Goal: Task Accomplishment & Management: Use online tool/utility

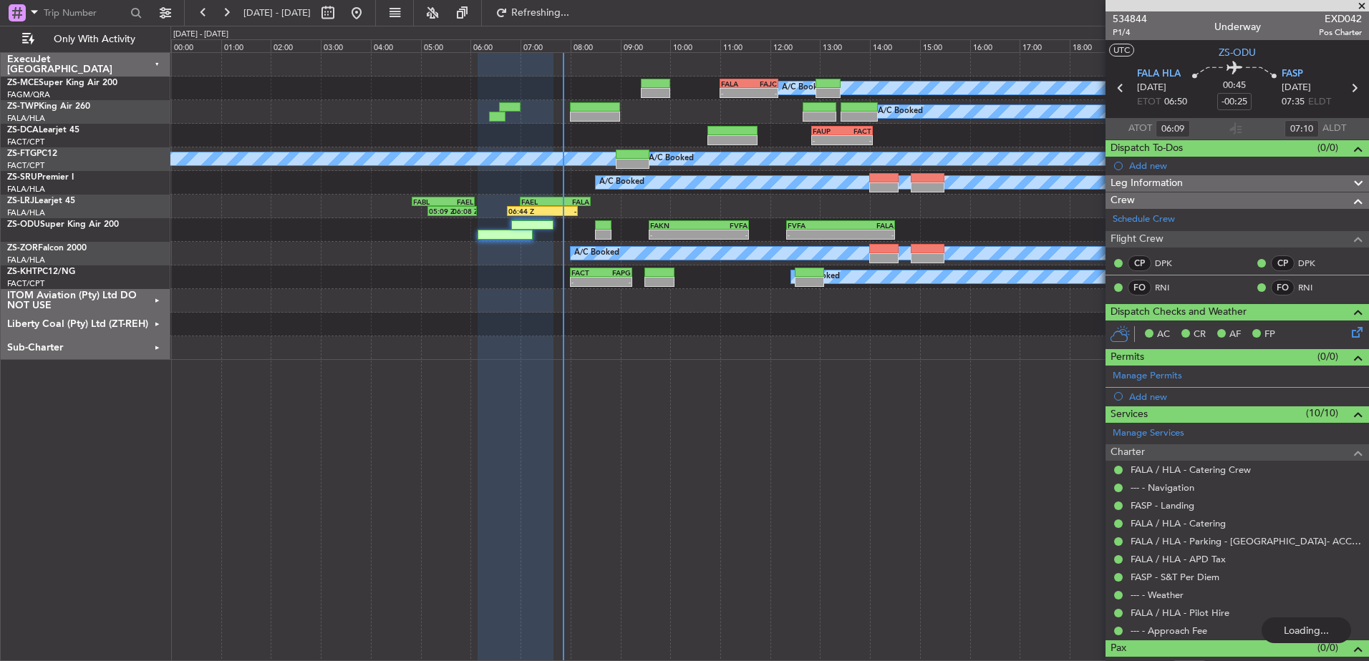
click at [1360, 4] on span at bounding box center [1361, 6] width 14 height 13
type input "06:44"
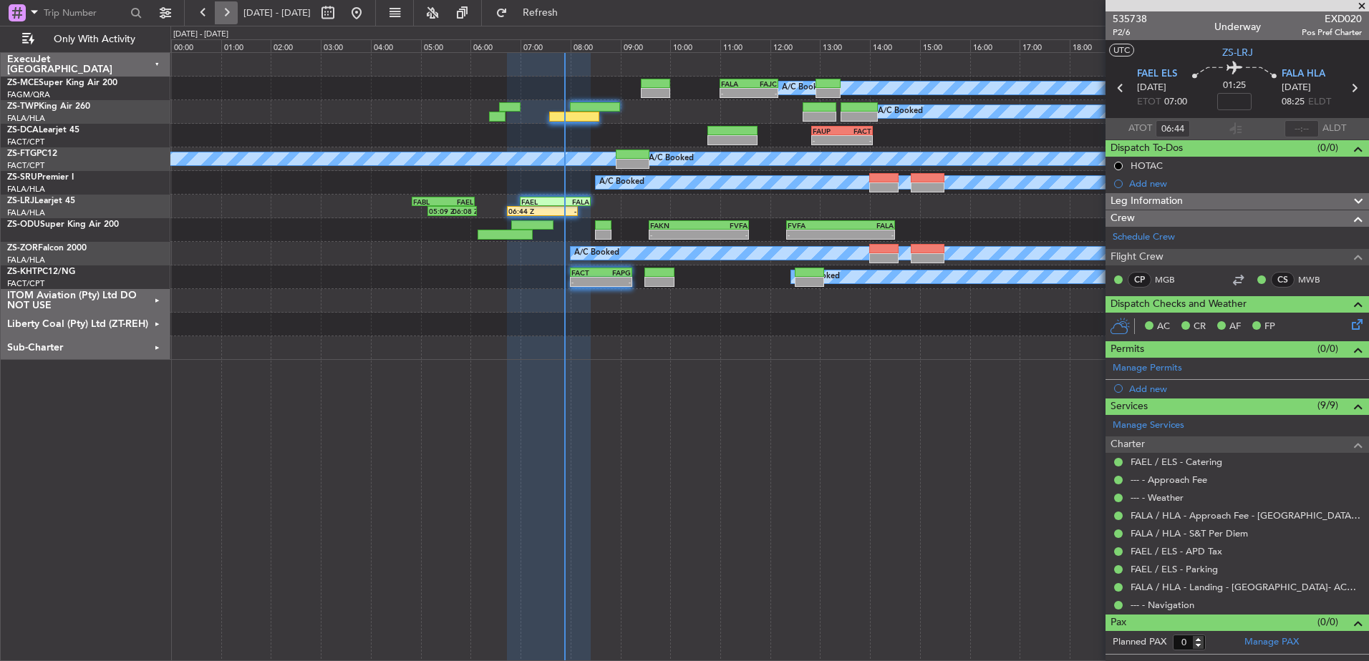
click at [230, 15] on button at bounding box center [226, 12] width 23 height 23
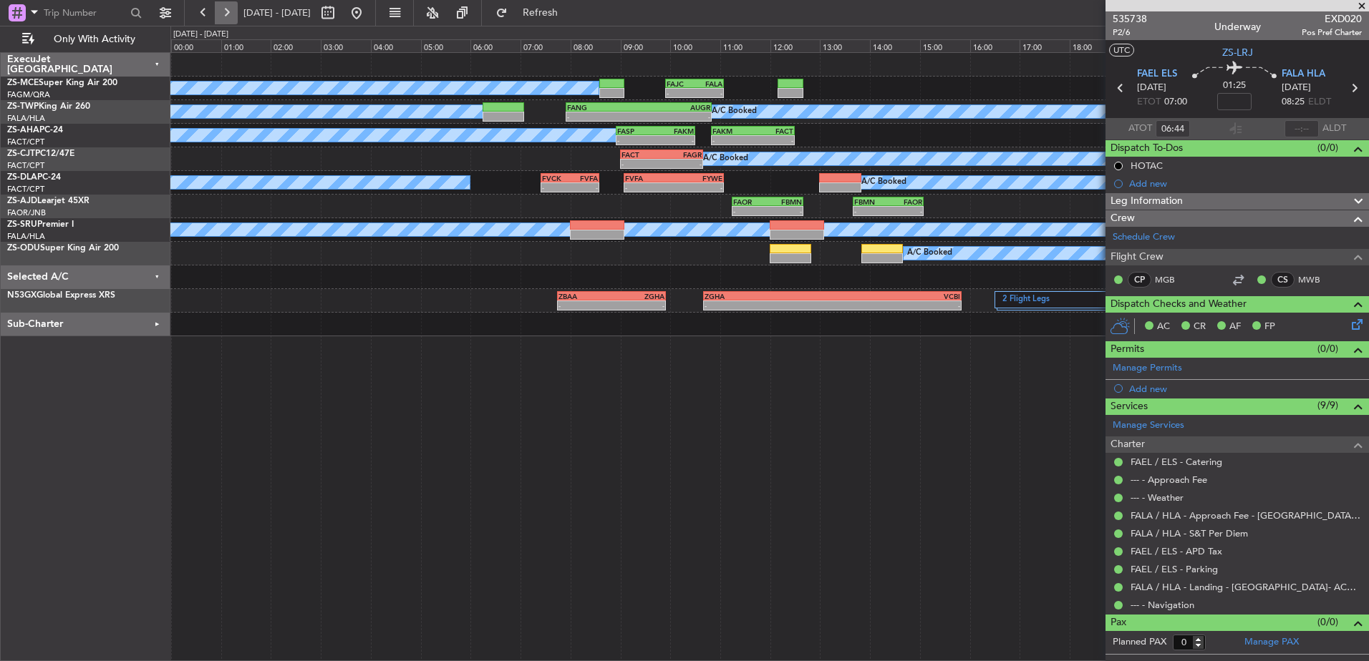
click at [233, 11] on button at bounding box center [226, 12] width 23 height 23
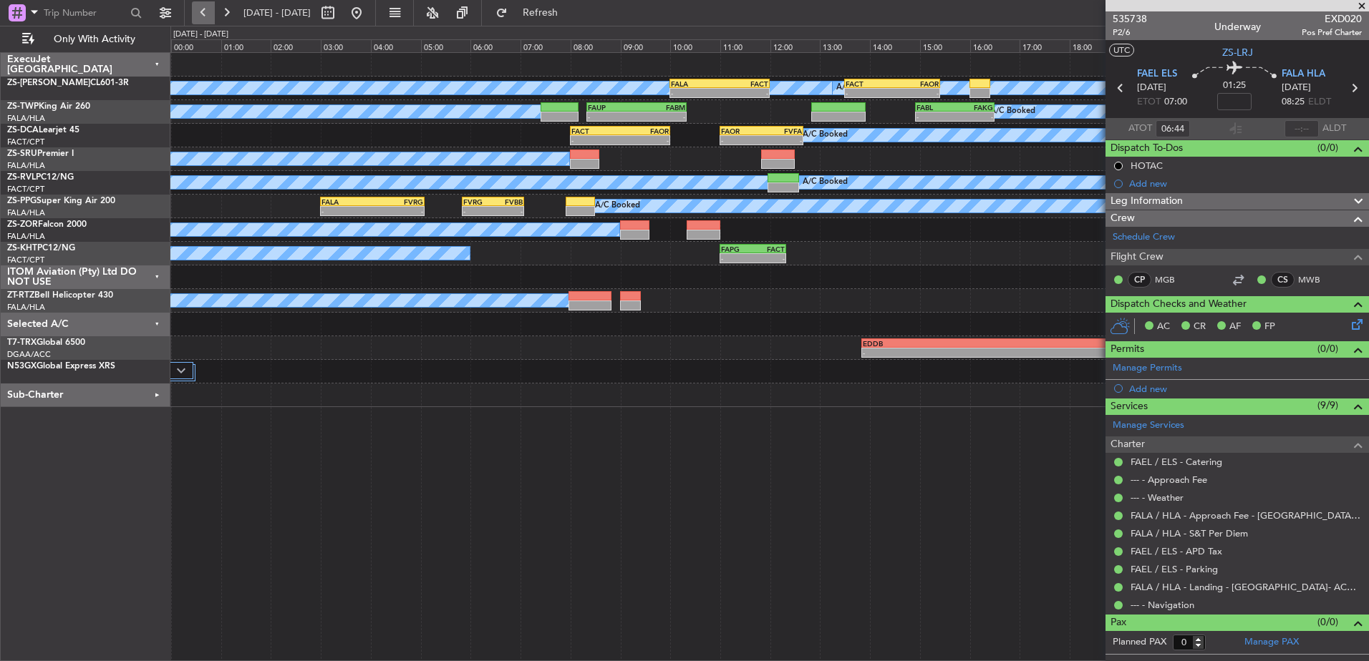
click at [212, 8] on button at bounding box center [203, 12] width 23 height 23
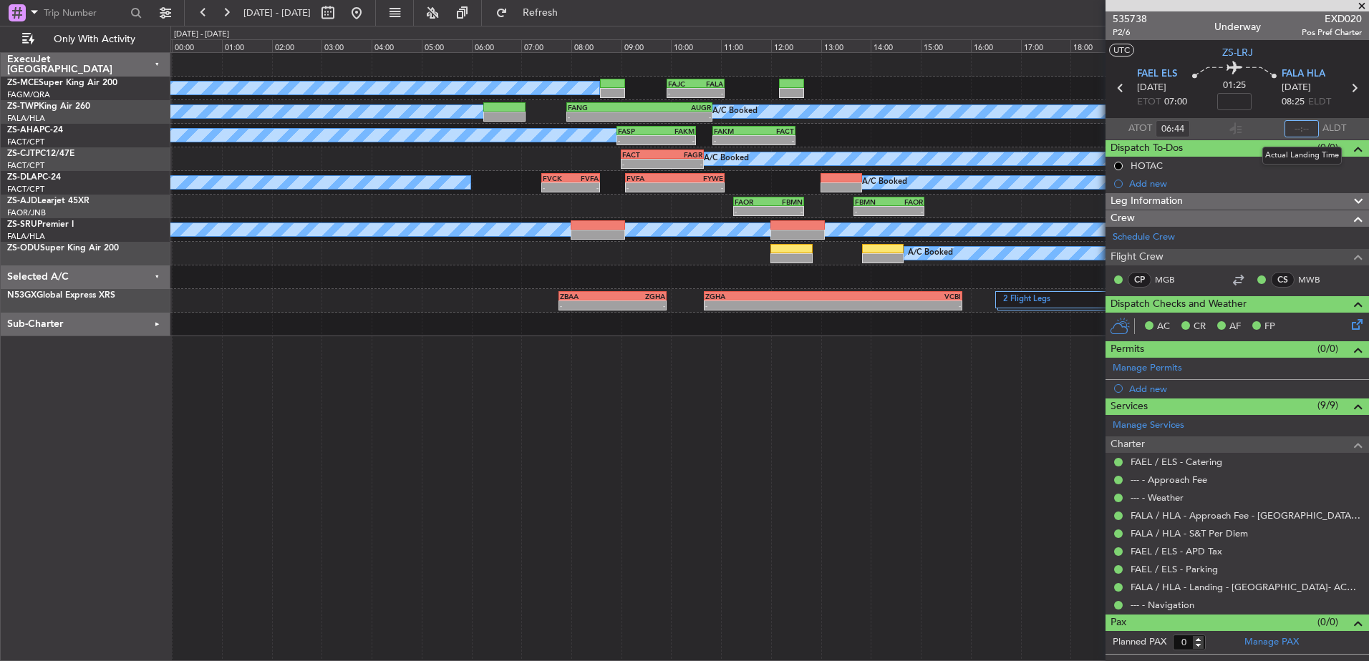
click at [1303, 126] on input "text" at bounding box center [1301, 128] width 34 height 17
type input "07:54"
type input "06:44"
type input "07:54"
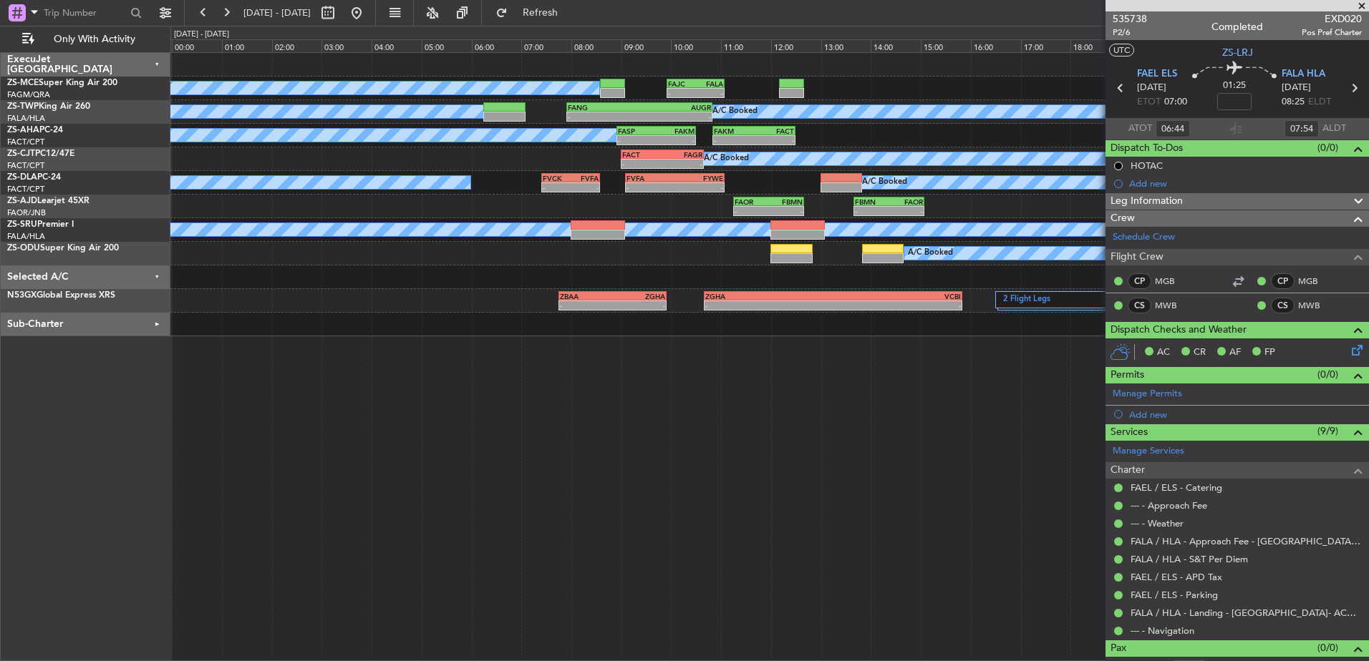
click at [1361, 3] on span at bounding box center [1361, 6] width 14 height 13
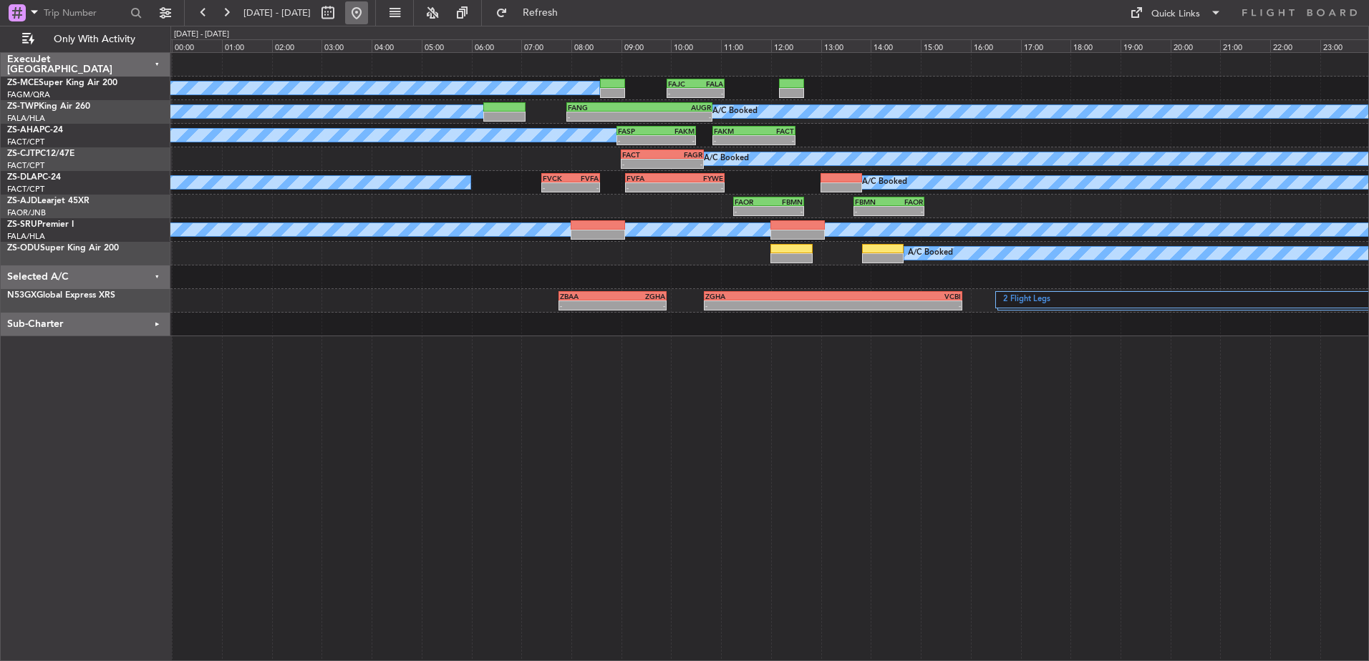
click at [368, 12] on button at bounding box center [356, 12] width 23 height 23
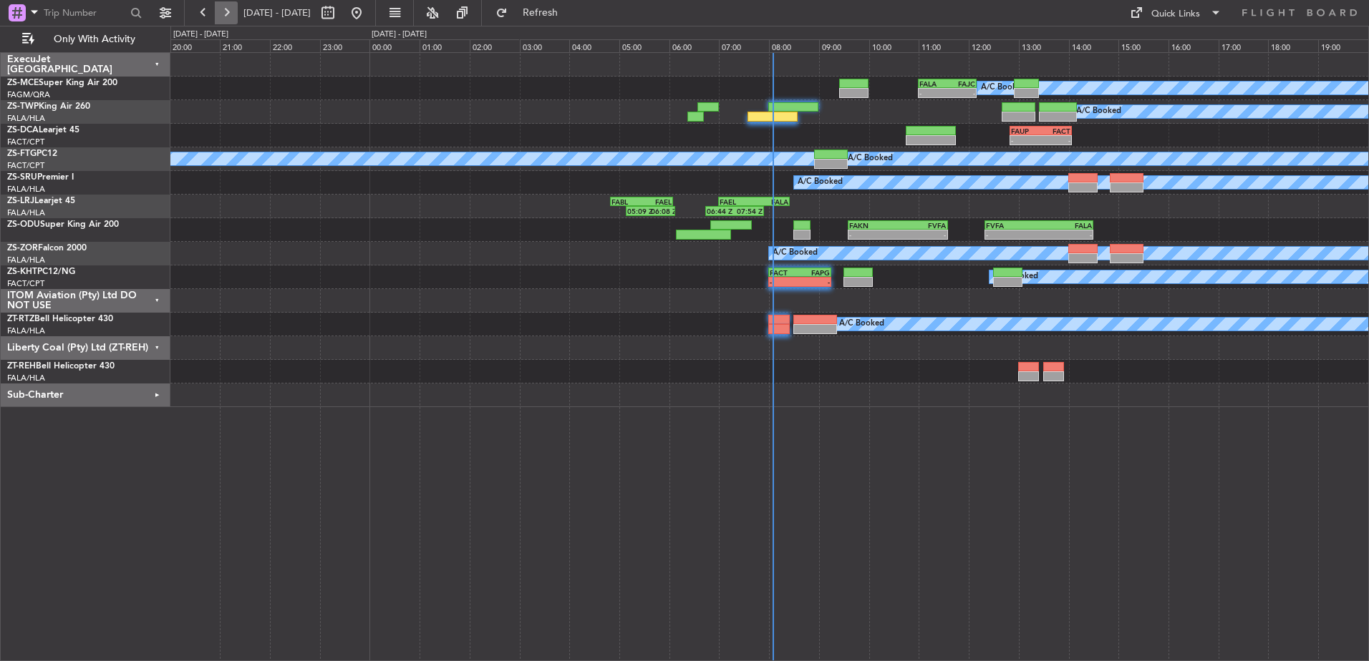
click at [228, 16] on button at bounding box center [226, 12] width 23 height 23
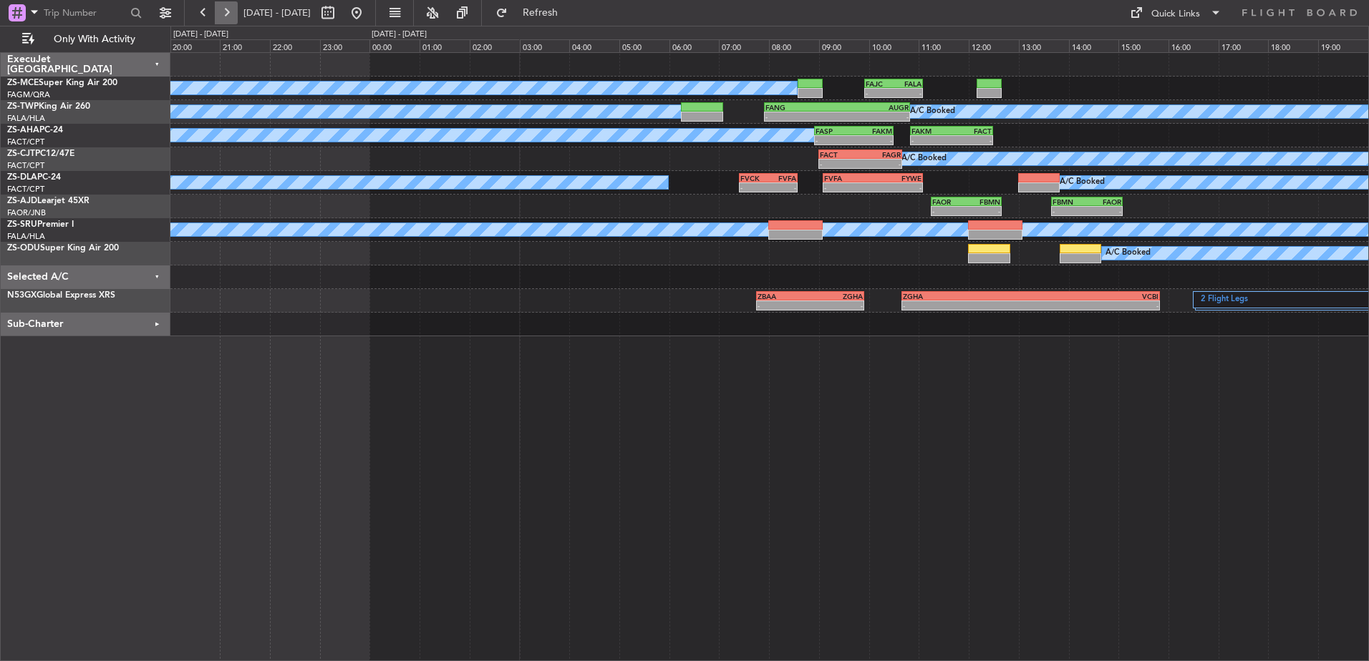
click at [229, 10] on button at bounding box center [226, 12] width 23 height 23
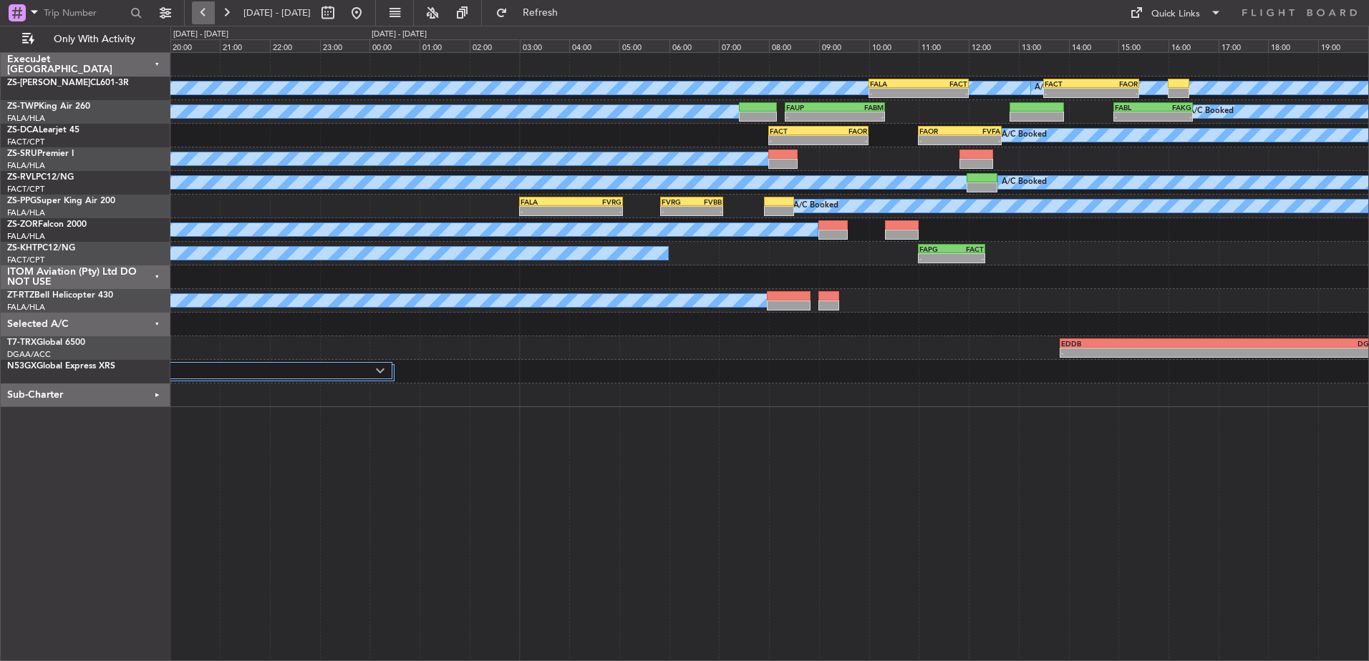
click at [198, 11] on button at bounding box center [203, 12] width 23 height 23
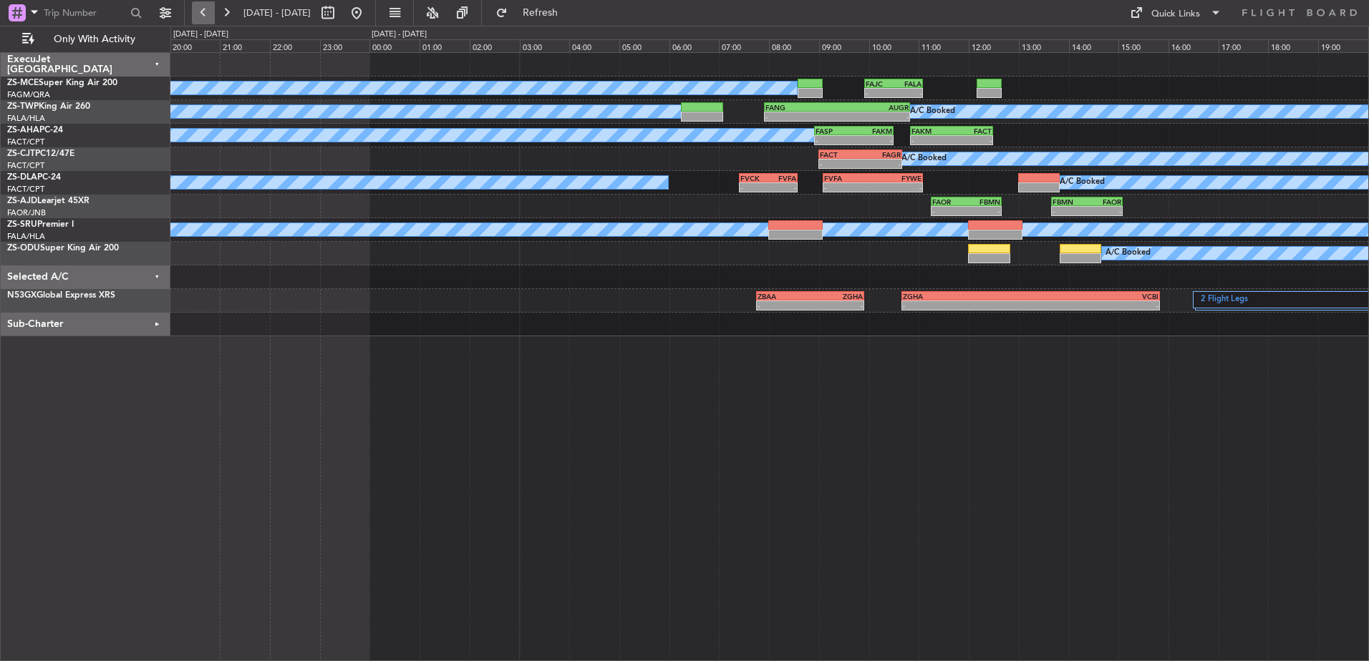
click at [202, 15] on button at bounding box center [203, 12] width 23 height 23
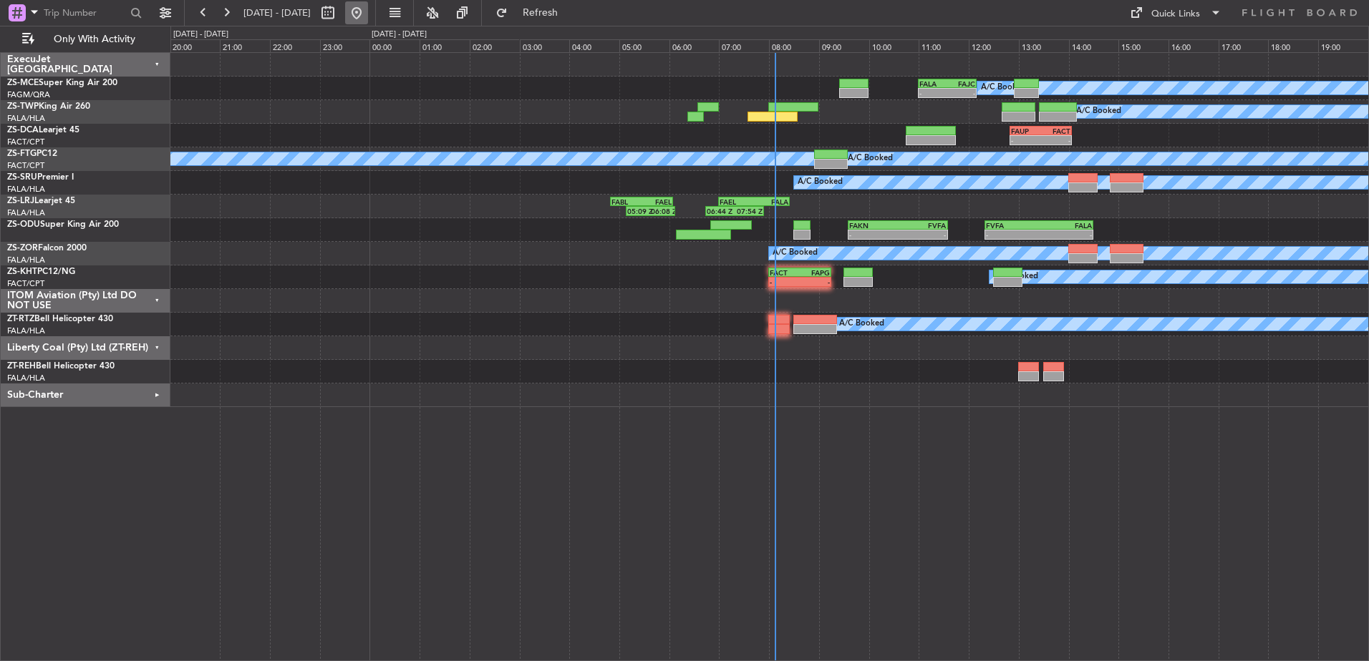
click at [368, 14] on button at bounding box center [356, 12] width 23 height 23
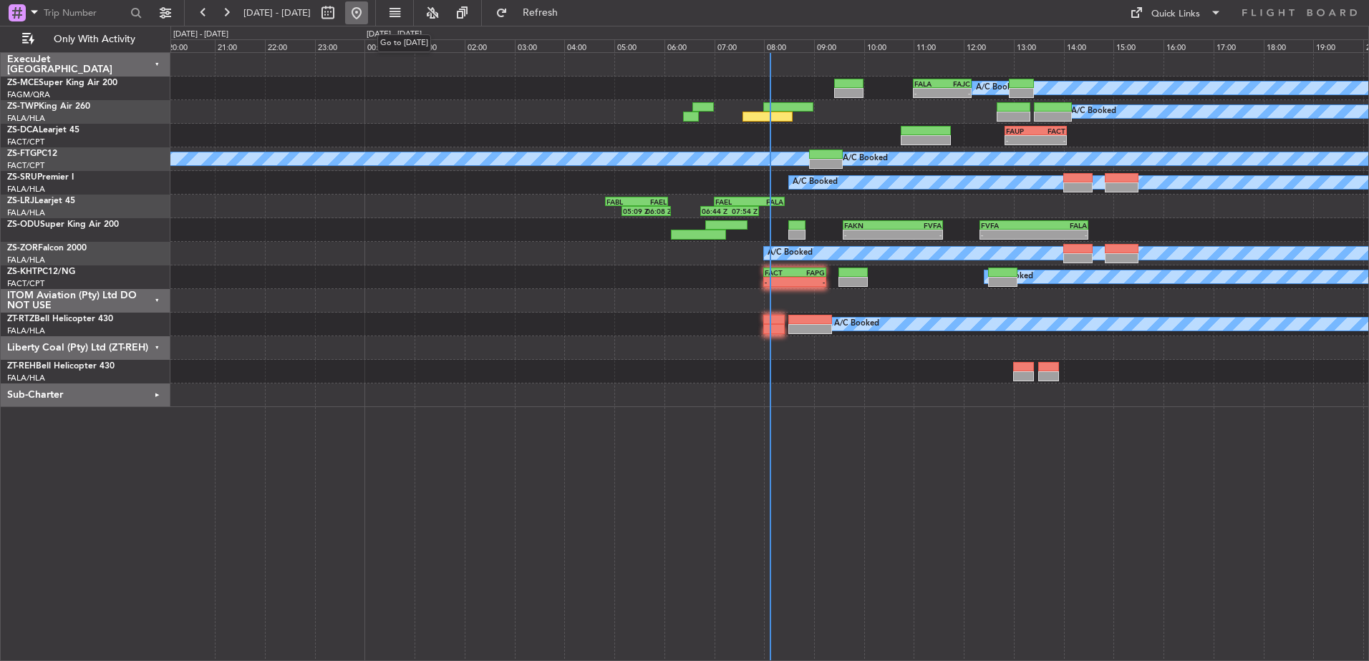
click at [368, 14] on button at bounding box center [356, 12] width 23 height 23
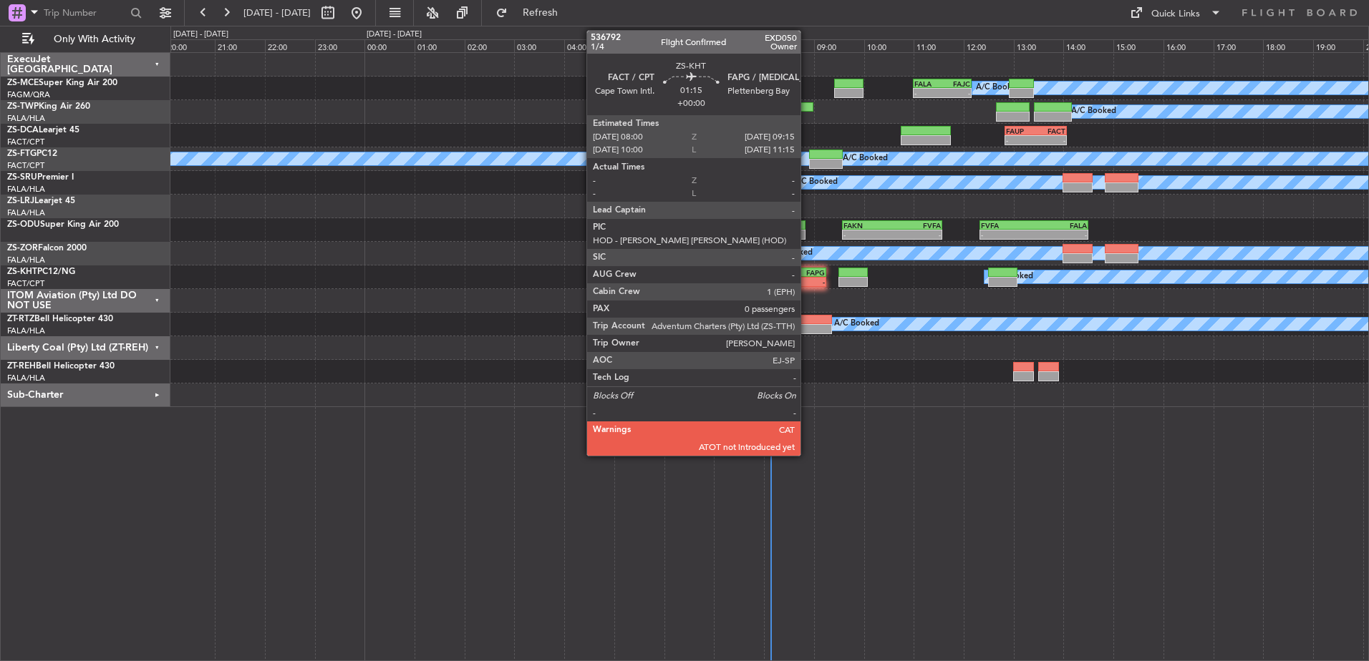
click at [807, 273] on div "FAPG" at bounding box center [809, 272] width 30 height 9
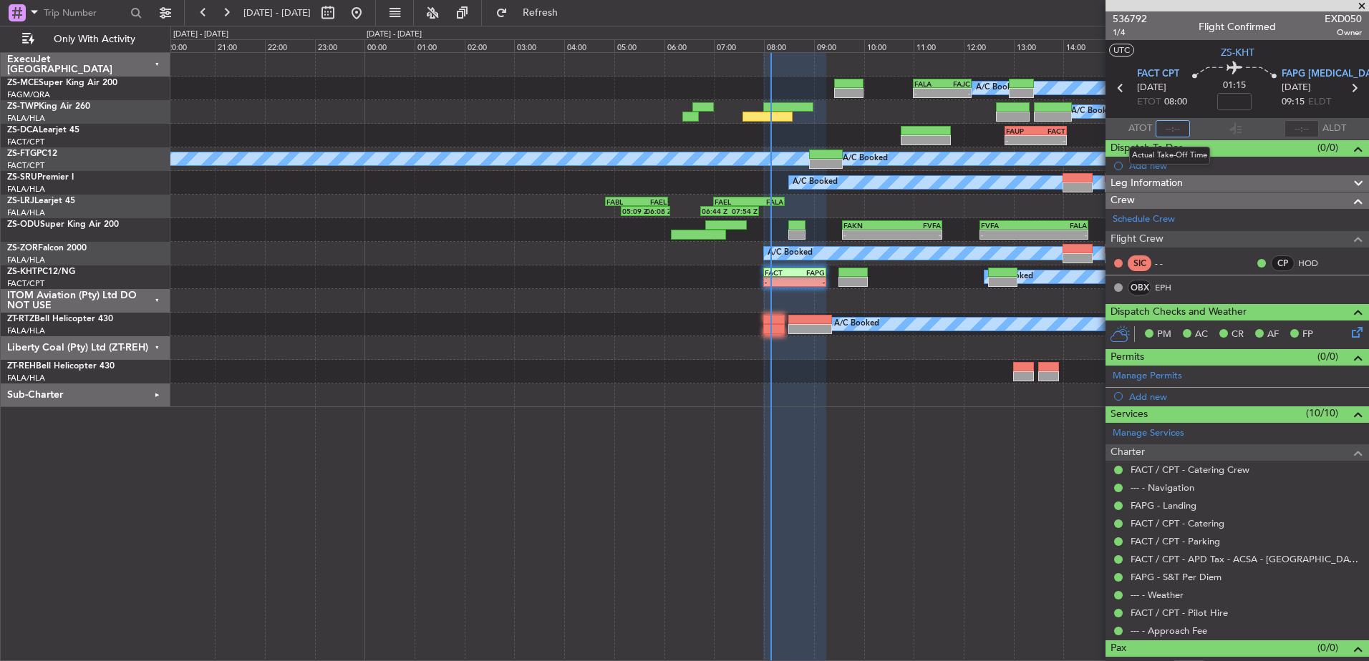
click at [1162, 127] on input "text" at bounding box center [1172, 128] width 34 height 17
type input "08:03"
click at [1362, 6] on span at bounding box center [1361, 6] width 14 height 13
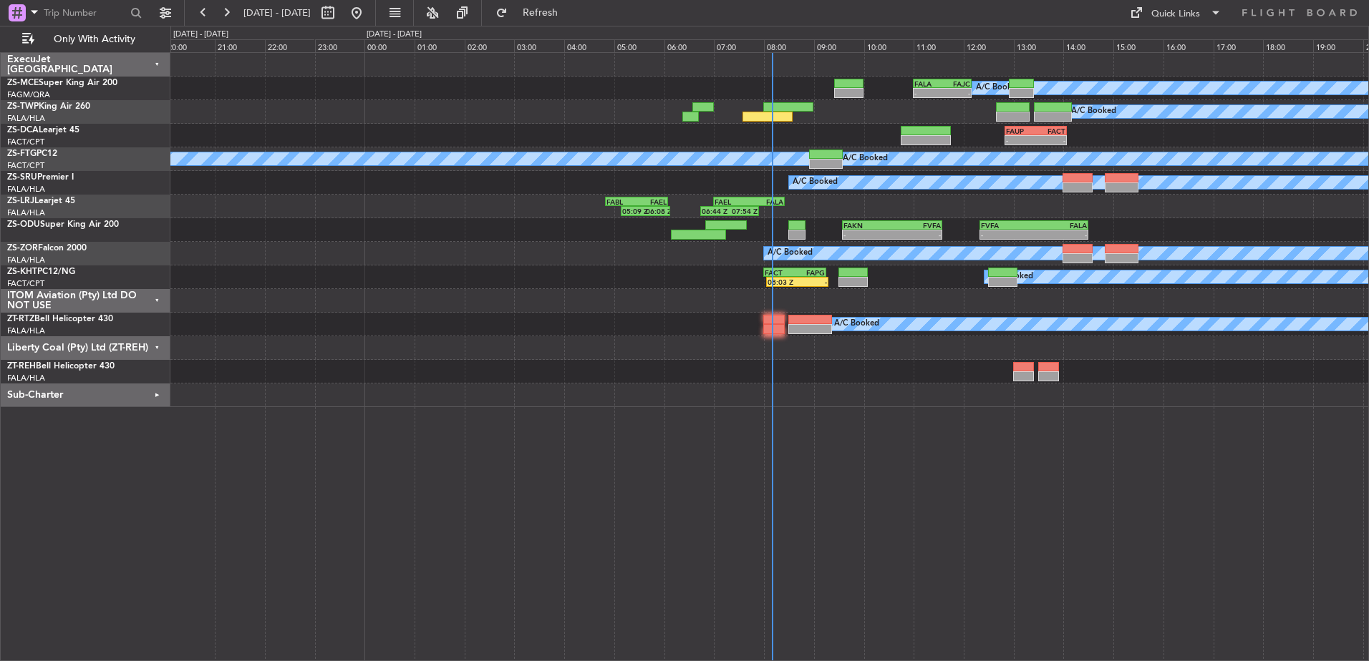
click at [149, 293] on div "ITOM Aviation (Pty) Ltd DO NOT USE" at bounding box center [86, 301] width 170 height 24
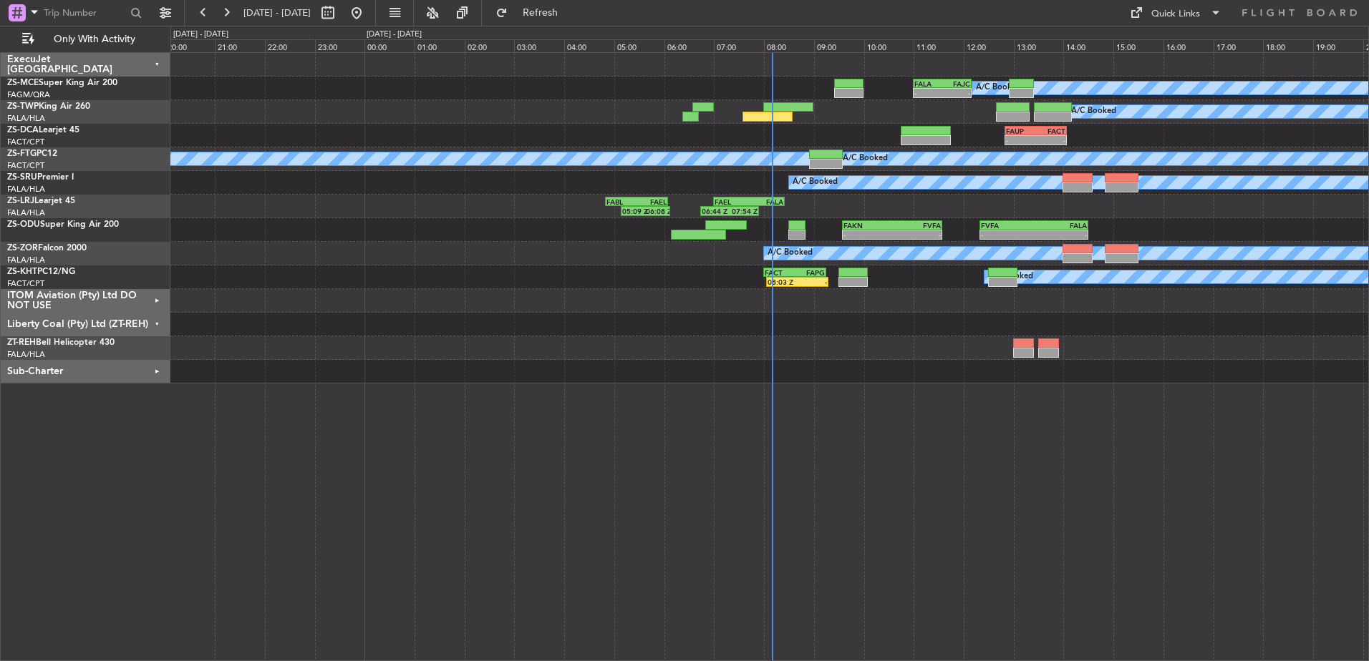
click at [158, 326] on div "Liberty Coal (Pty) Ltd (ZT-REH)" at bounding box center [86, 325] width 170 height 24
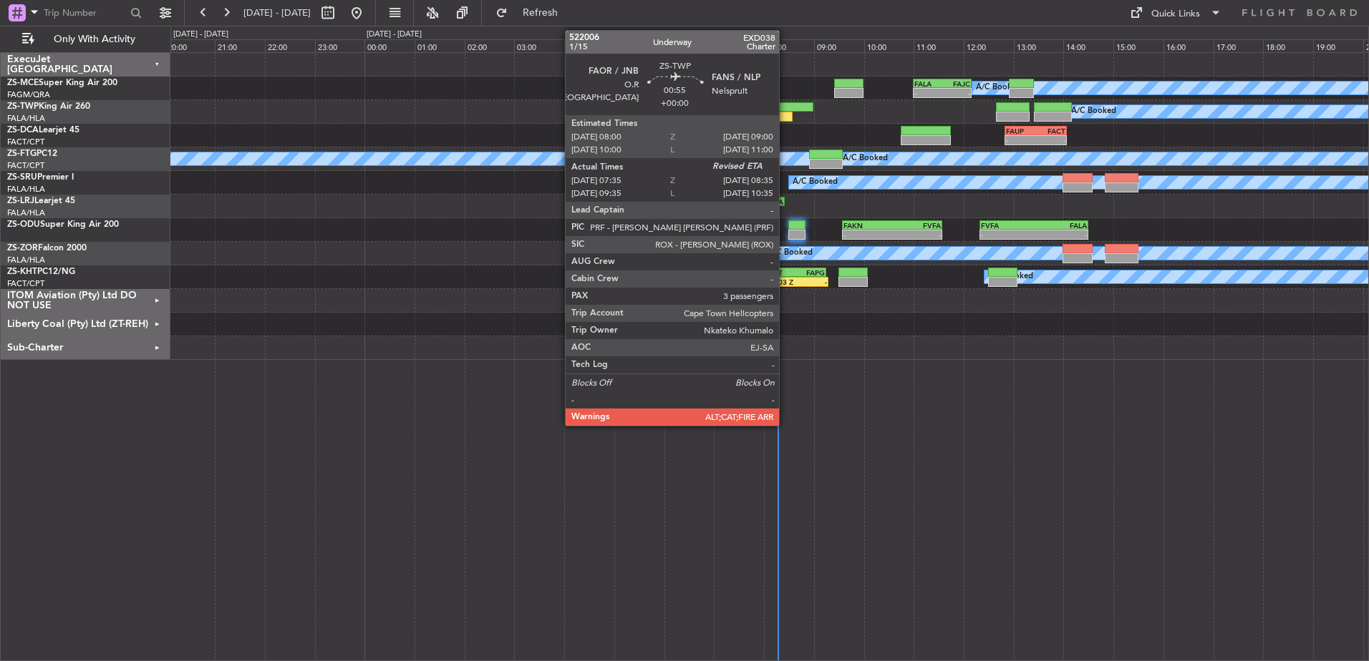
click at [785, 112] on div at bounding box center [767, 117] width 50 height 10
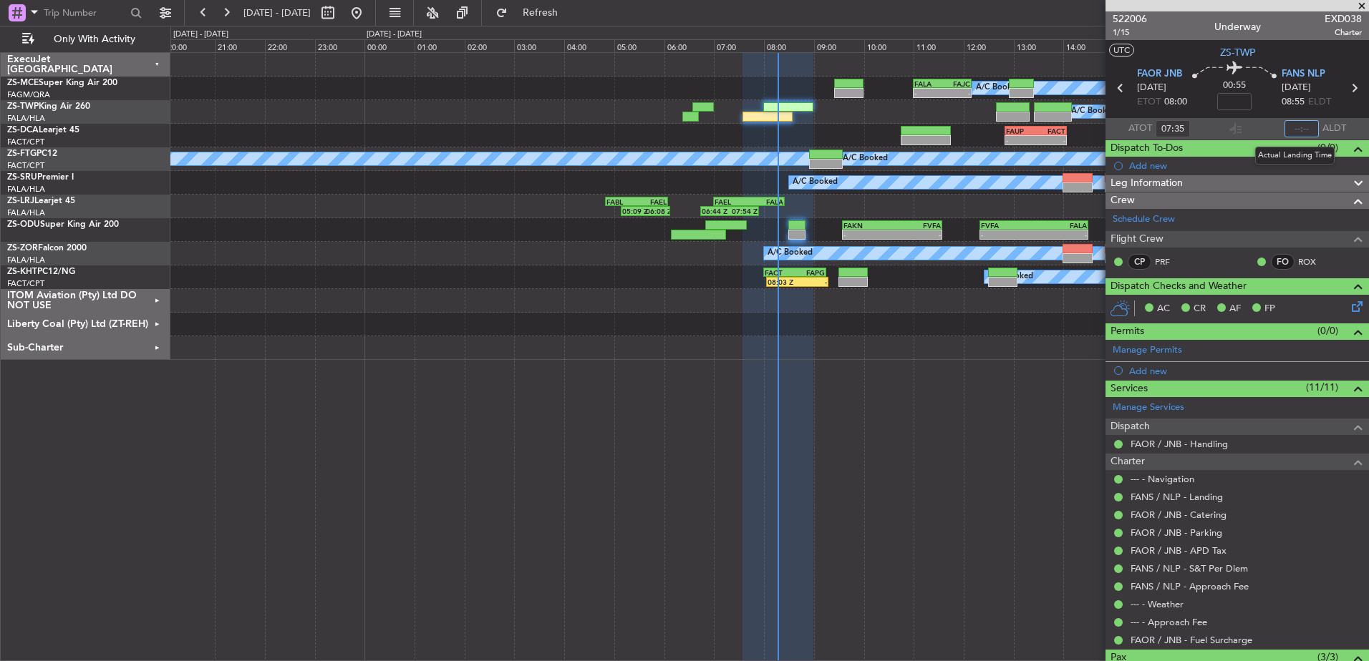
click at [1300, 127] on input "text" at bounding box center [1301, 128] width 34 height 17
type input "08:15"
click at [1361, 3] on span at bounding box center [1361, 6] width 14 height 13
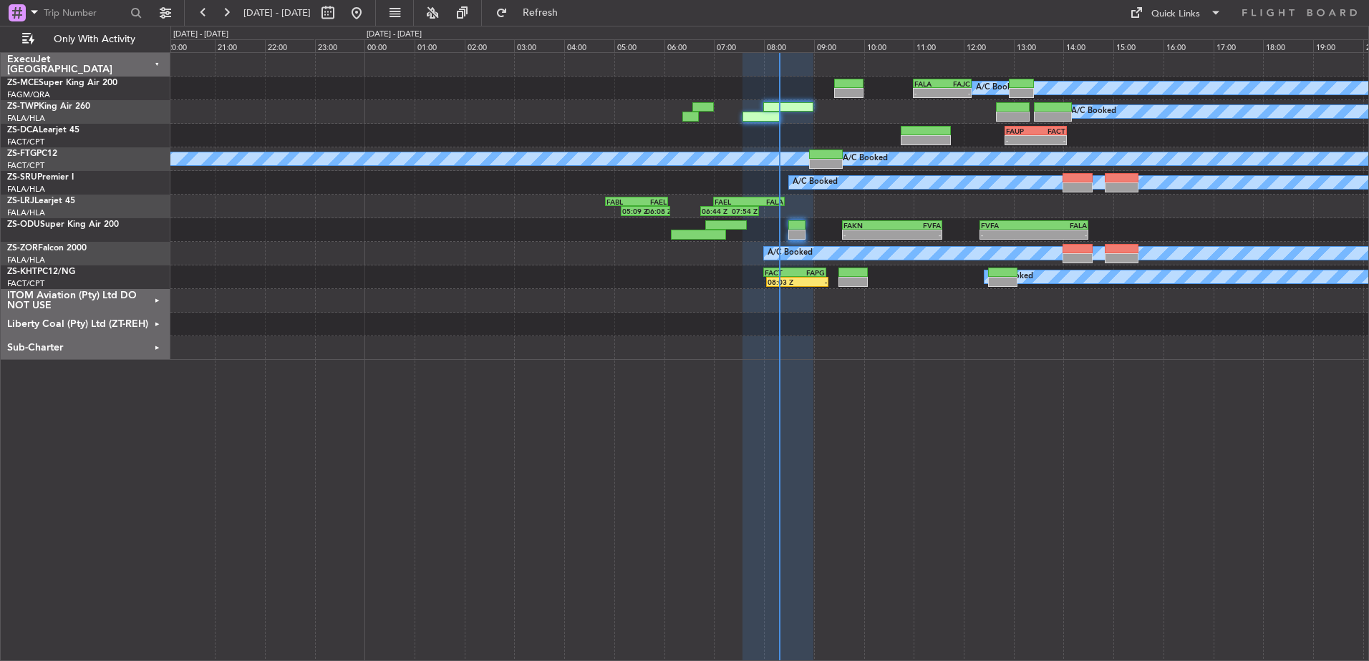
type input "0"
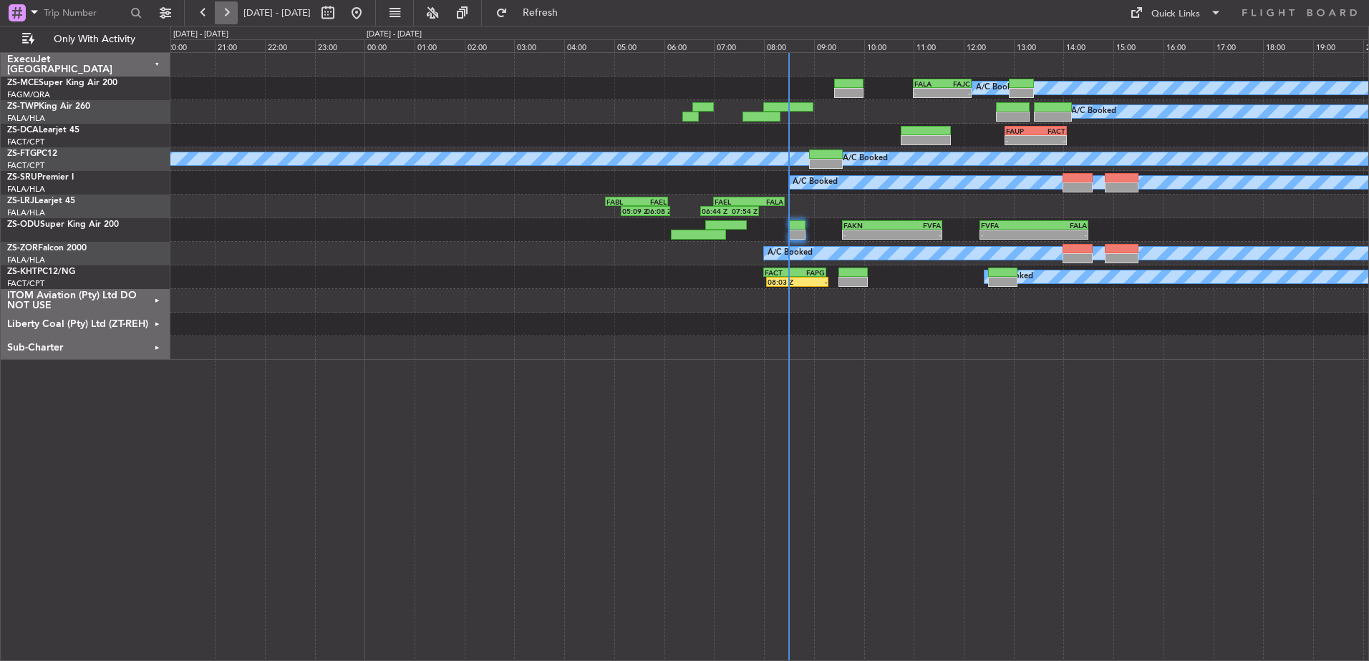
click at [230, 14] on button at bounding box center [226, 12] width 23 height 23
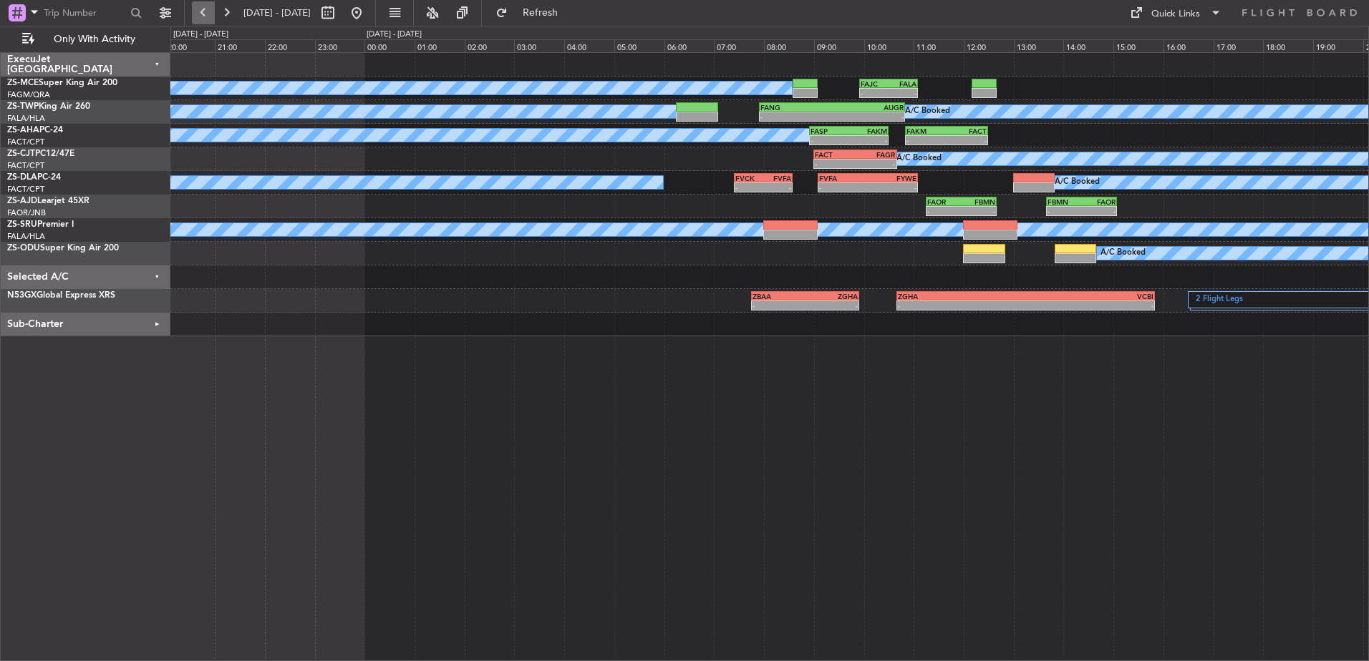
click at [203, 14] on button at bounding box center [203, 12] width 23 height 23
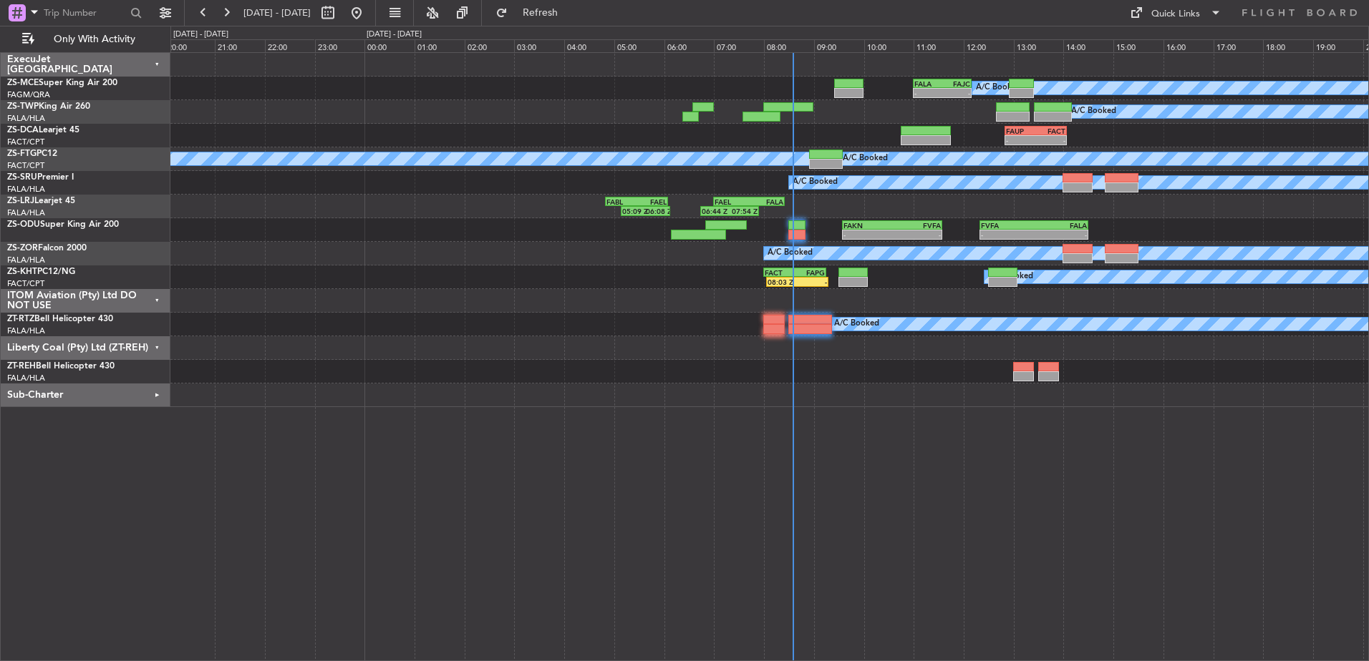
click at [159, 298] on div "ITOM Aviation (Pty) Ltd DO NOT USE" at bounding box center [86, 301] width 170 height 24
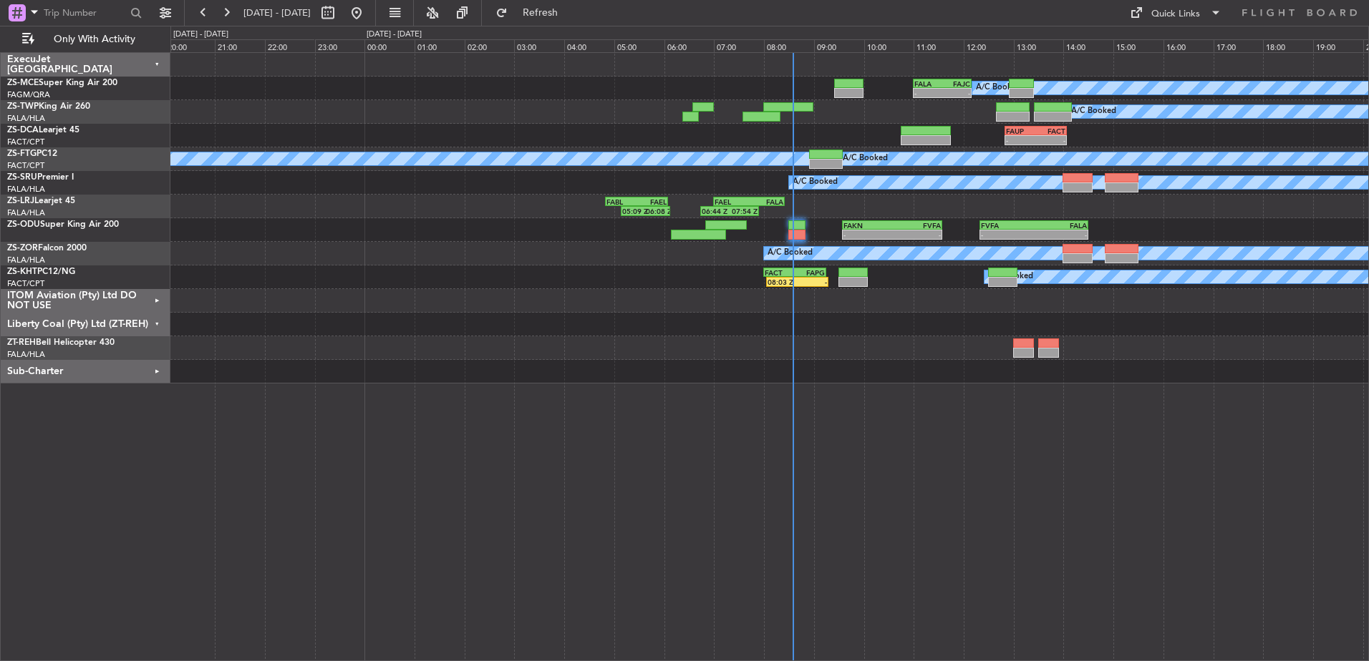
click at [158, 323] on div "Liberty Coal (Pty) Ltd (ZT-REH)" at bounding box center [86, 325] width 170 height 24
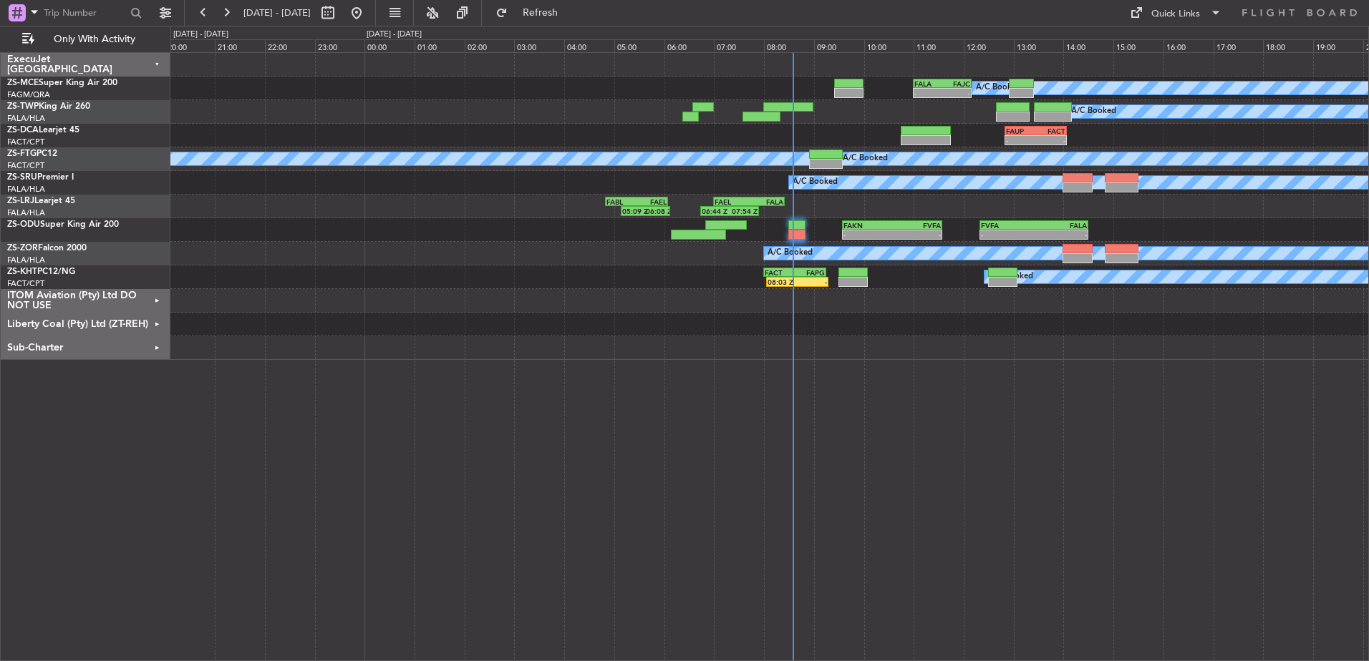
click at [154, 341] on div "Sub-Charter" at bounding box center [86, 348] width 170 height 24
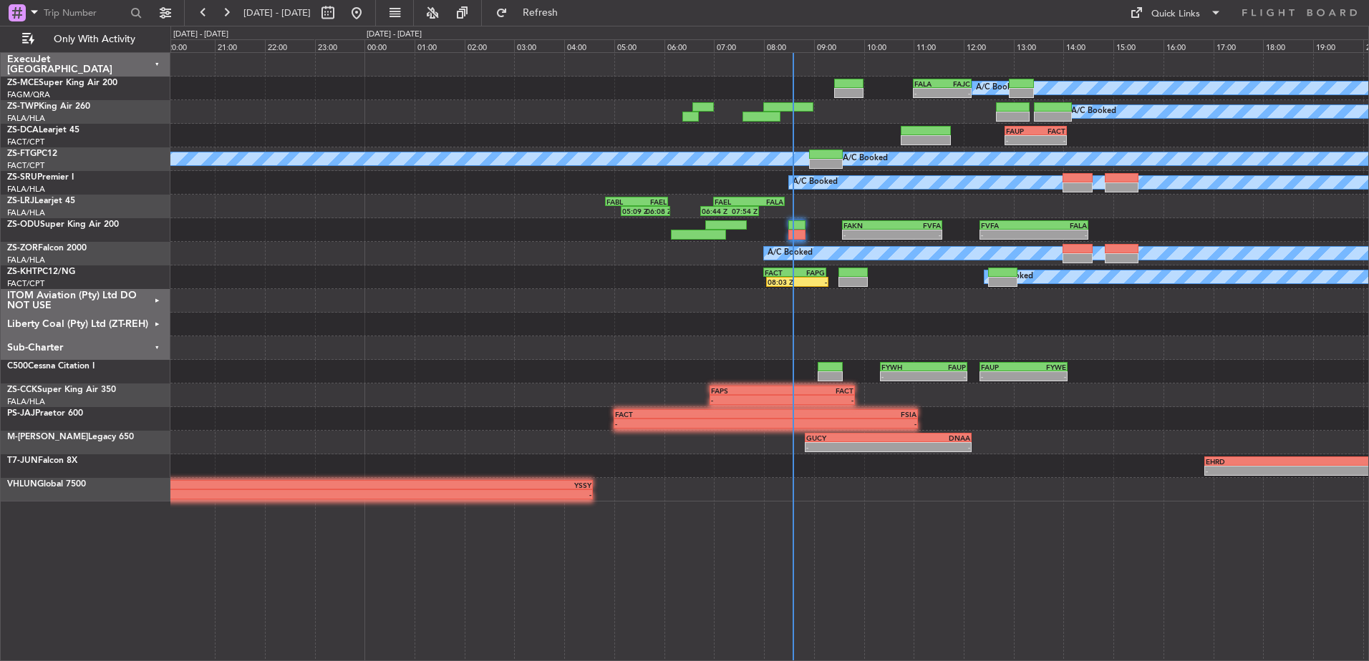
click at [158, 346] on div "Sub-Charter" at bounding box center [86, 348] width 170 height 24
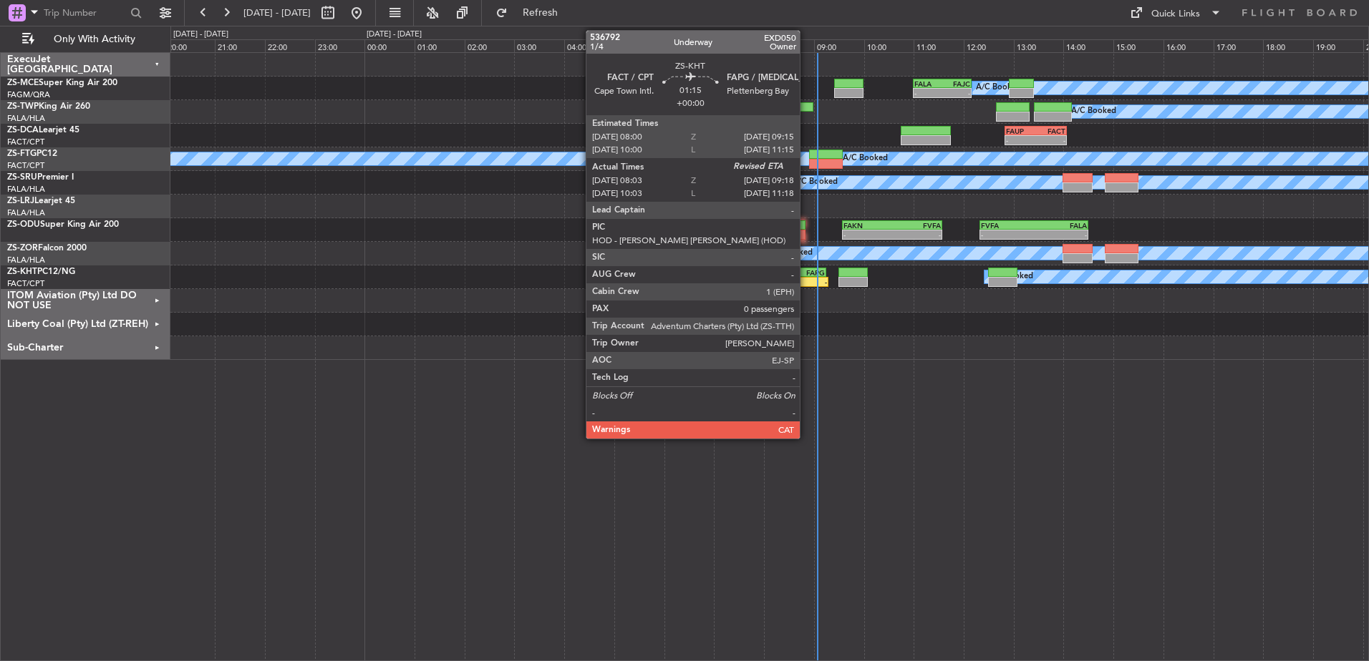
click at [806, 277] on div "08:03 Z -" at bounding box center [797, 282] width 63 height 10
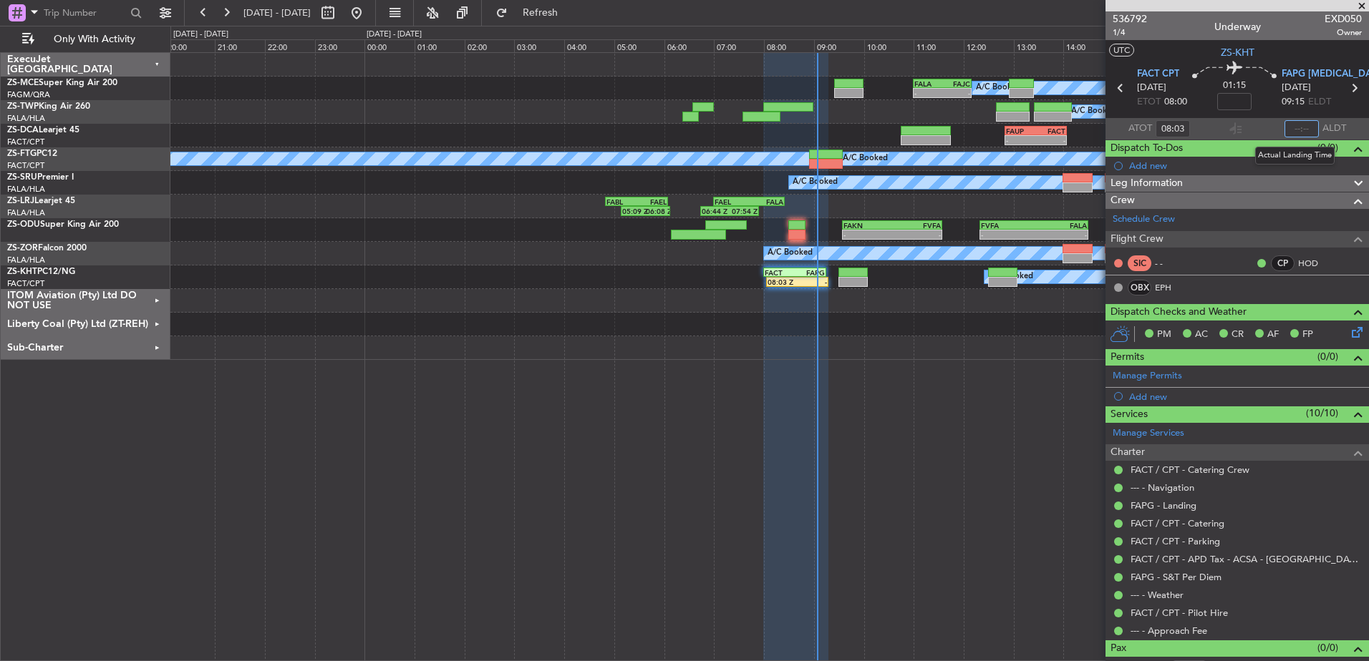
click at [1303, 127] on input "text" at bounding box center [1301, 128] width 34 height 17
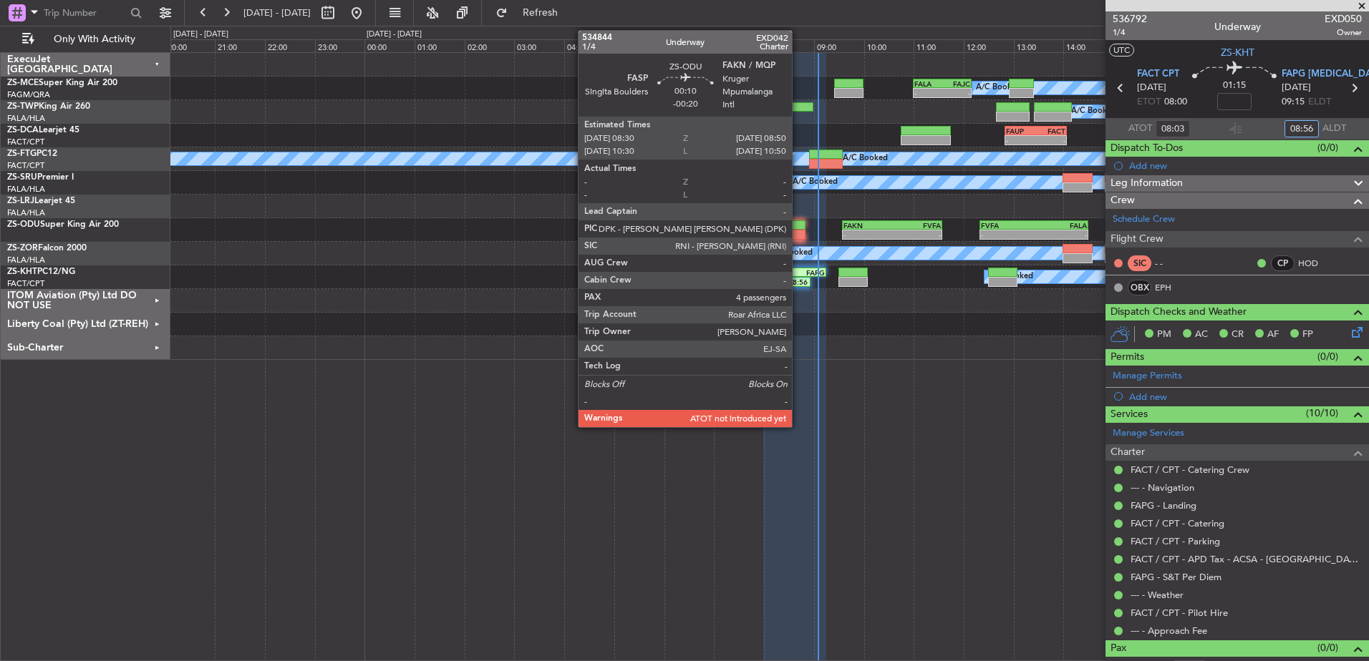
click at [798, 230] on div at bounding box center [796, 235] width 17 height 10
type input "08:56"
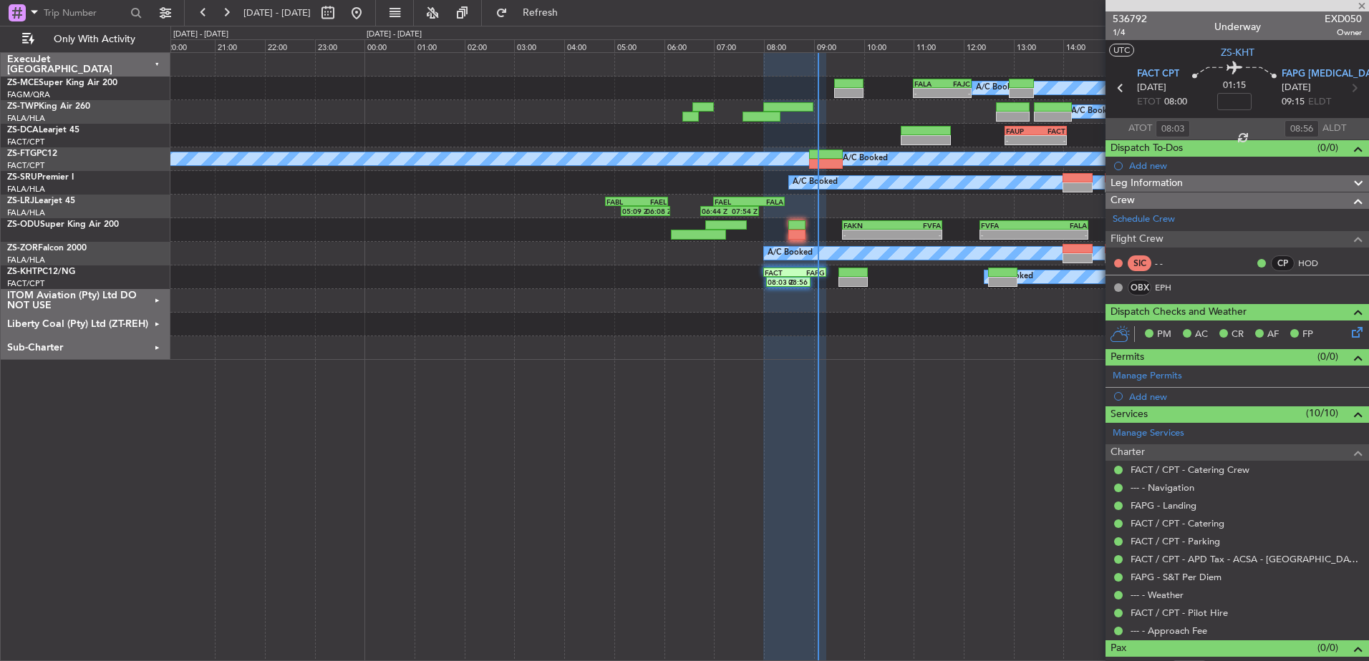
type input "-00:20"
type input "4"
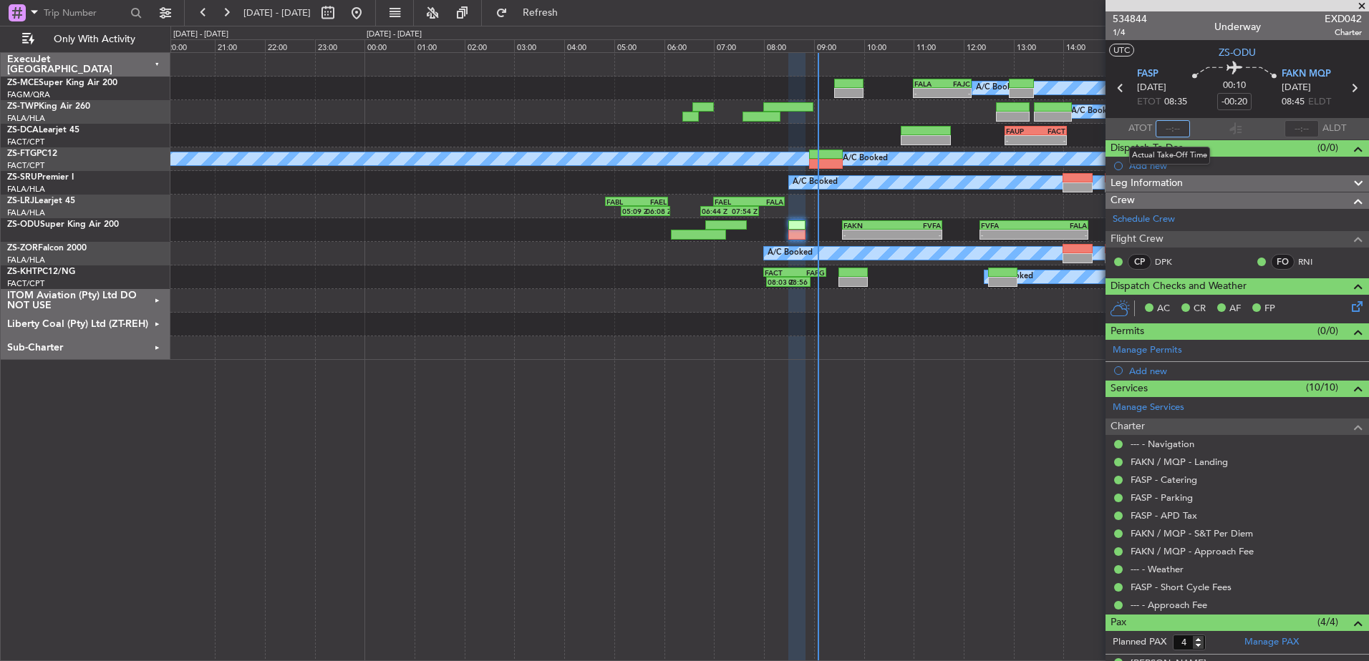
click at [1174, 130] on input "text" at bounding box center [1172, 128] width 34 height 17
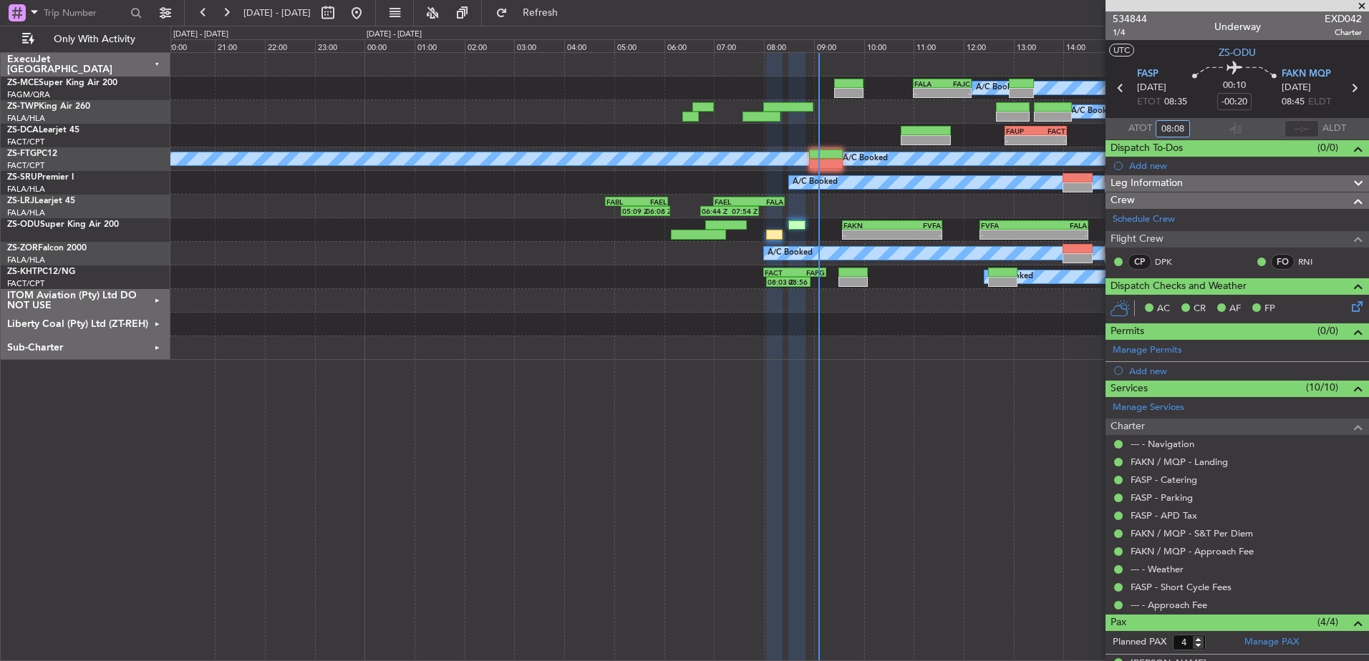
type input "08:08"
click at [1361, 1] on span at bounding box center [1361, 6] width 14 height 13
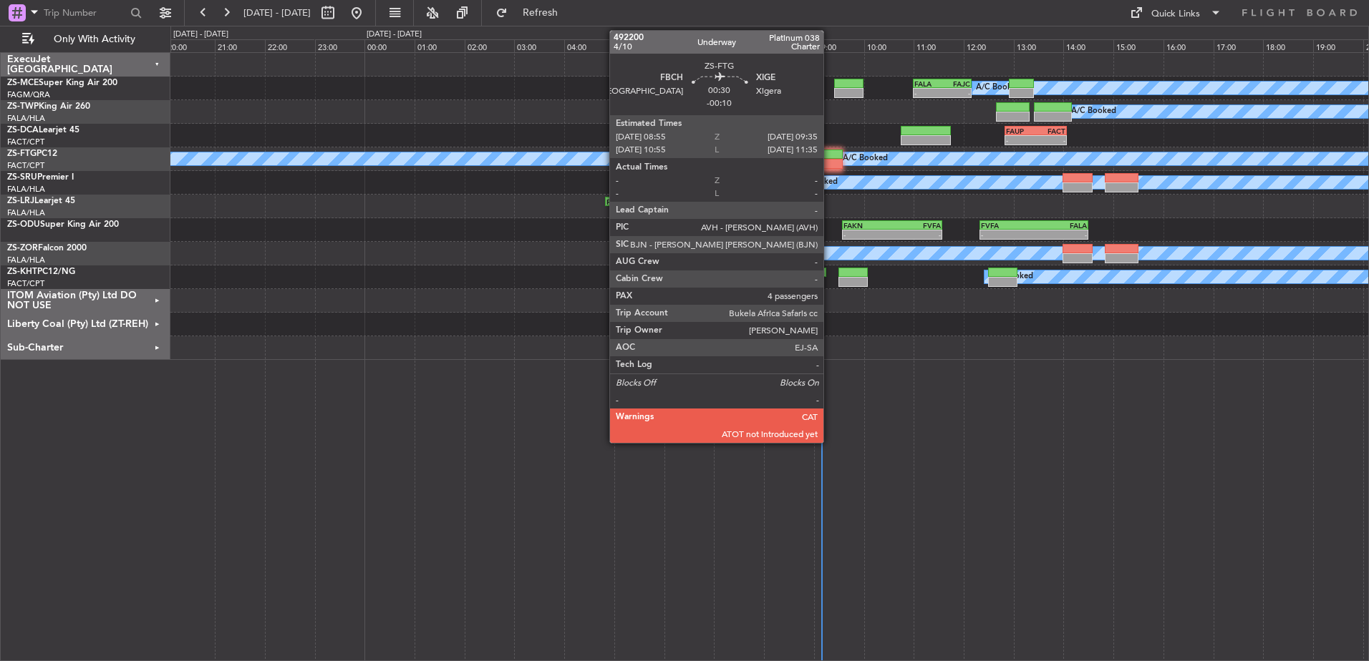
click at [830, 165] on div at bounding box center [826, 164] width 34 height 10
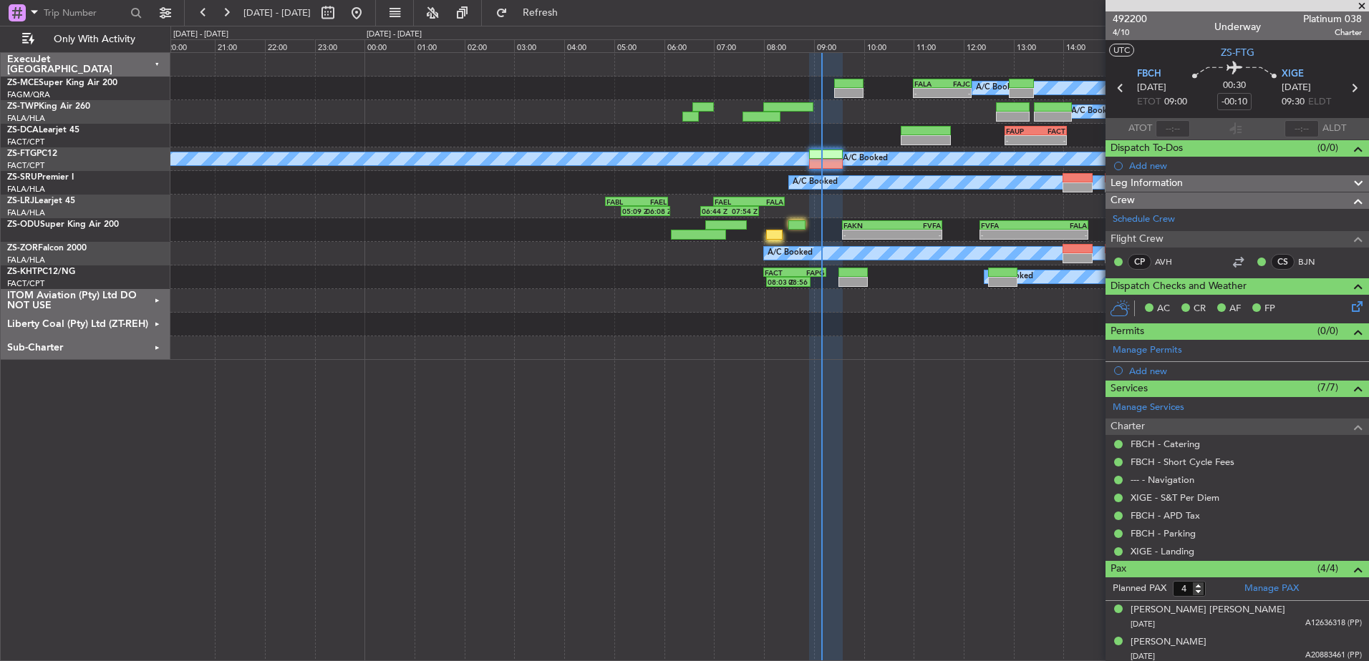
click at [1363, 4] on span at bounding box center [1361, 6] width 14 height 13
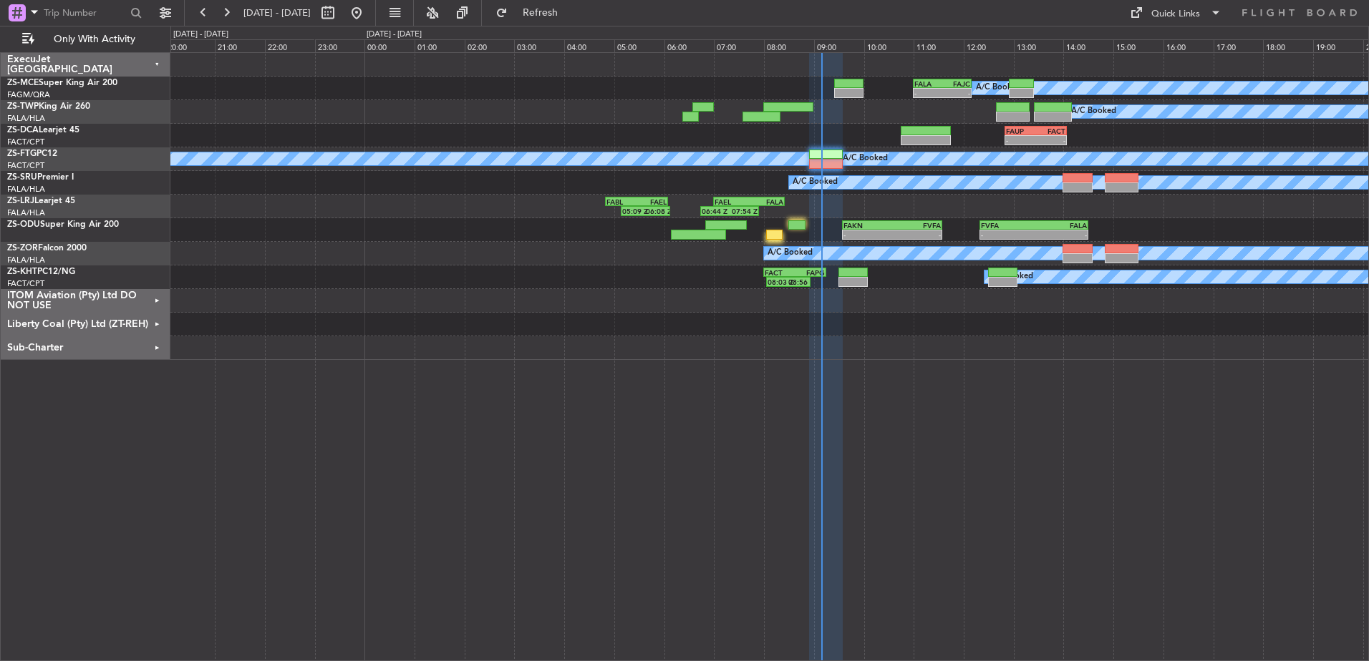
type input "0"
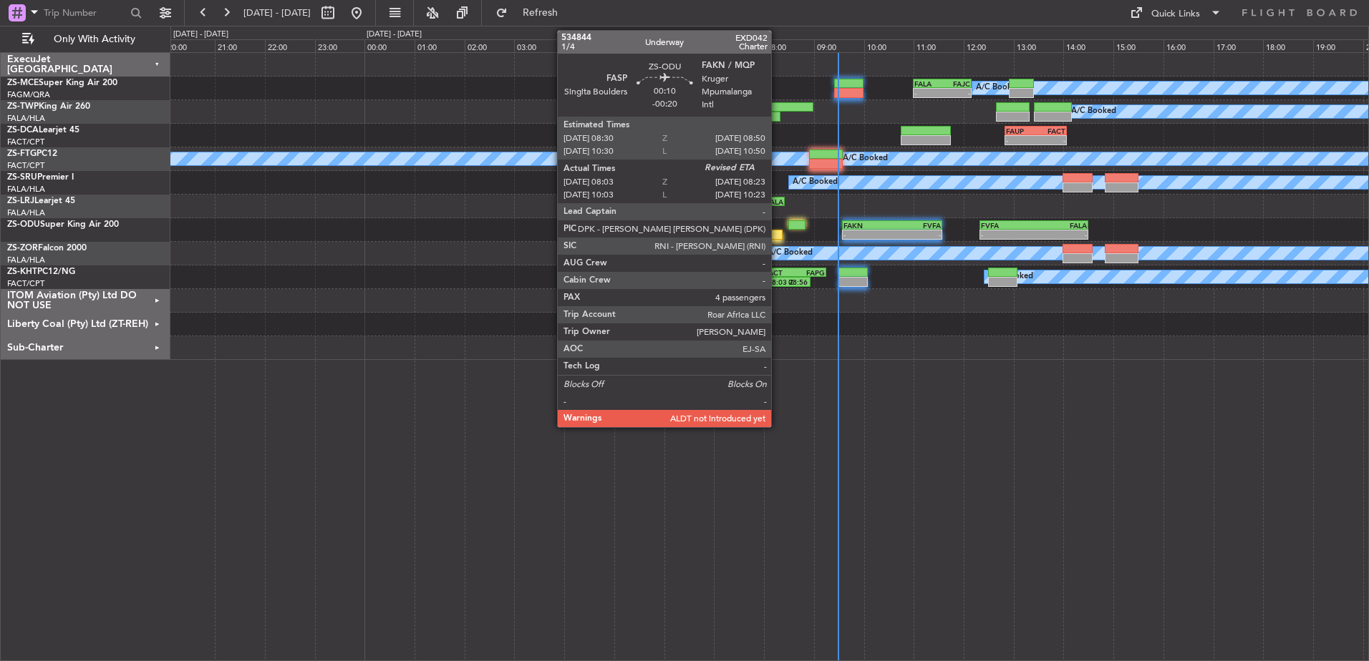
click at [777, 232] on div at bounding box center [774, 235] width 17 height 10
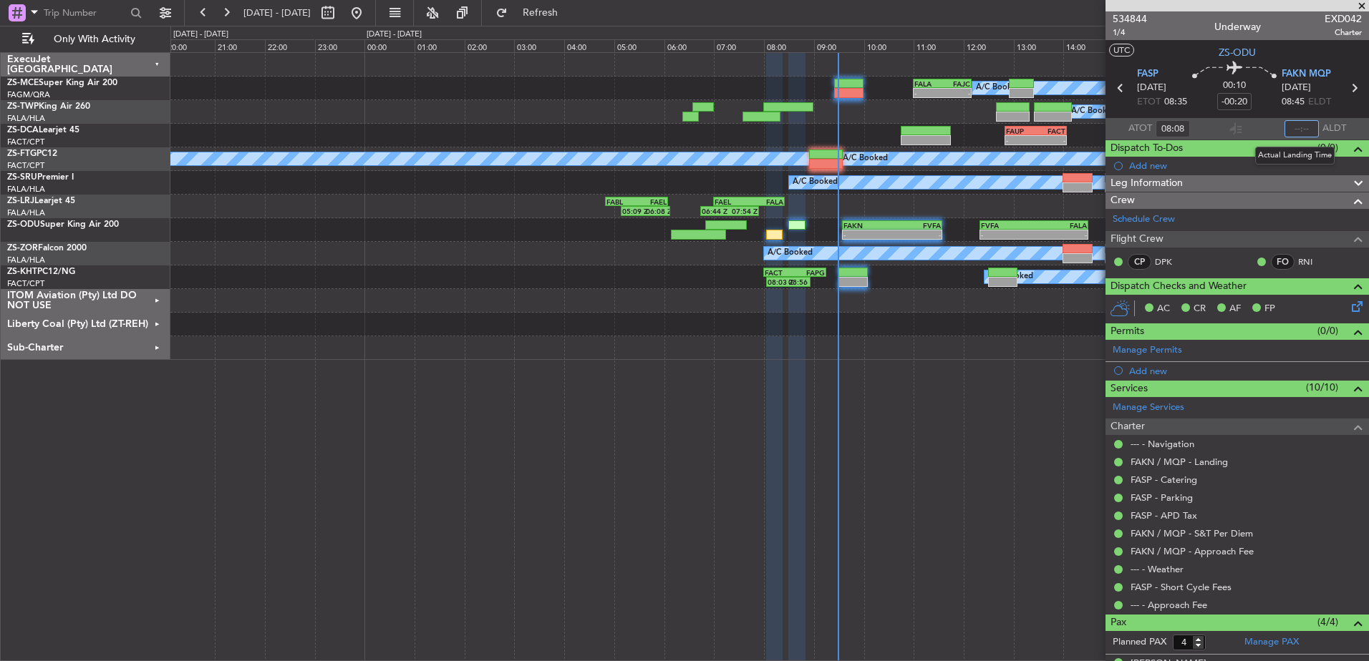
click at [1298, 130] on input "text" at bounding box center [1301, 128] width 34 height 17
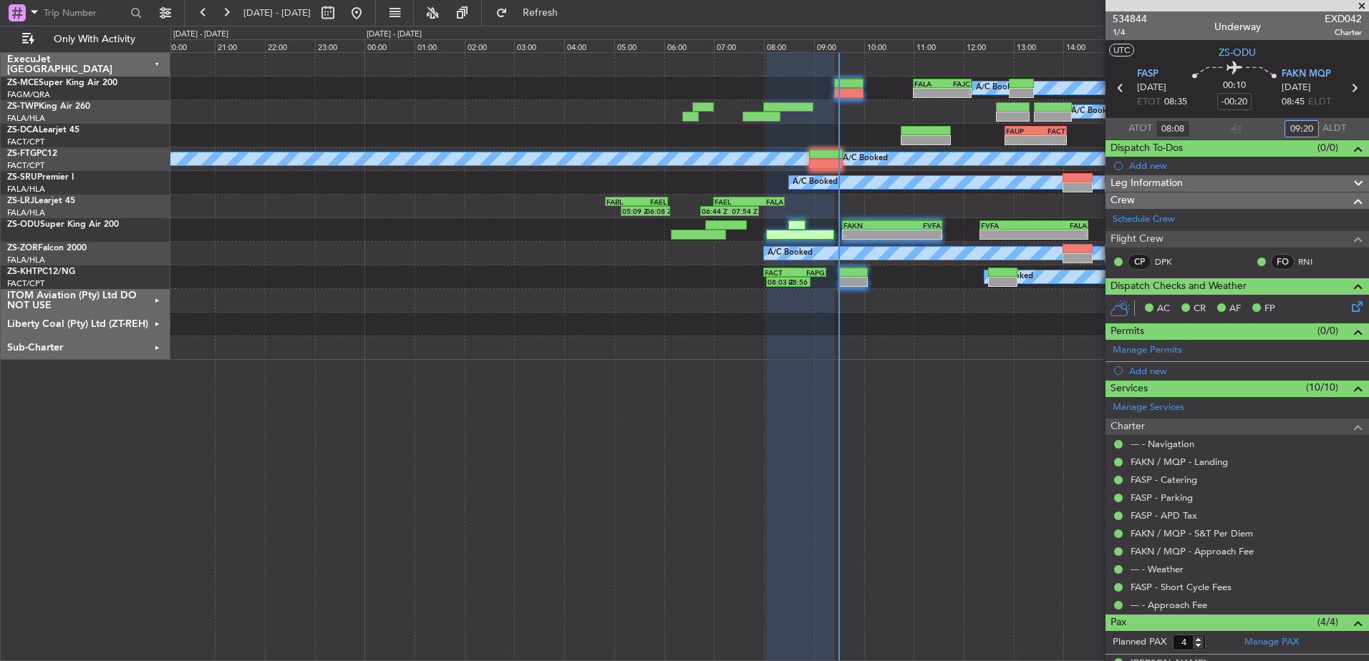
type input "09:20"
click at [1363, 3] on span at bounding box center [1361, 6] width 14 height 13
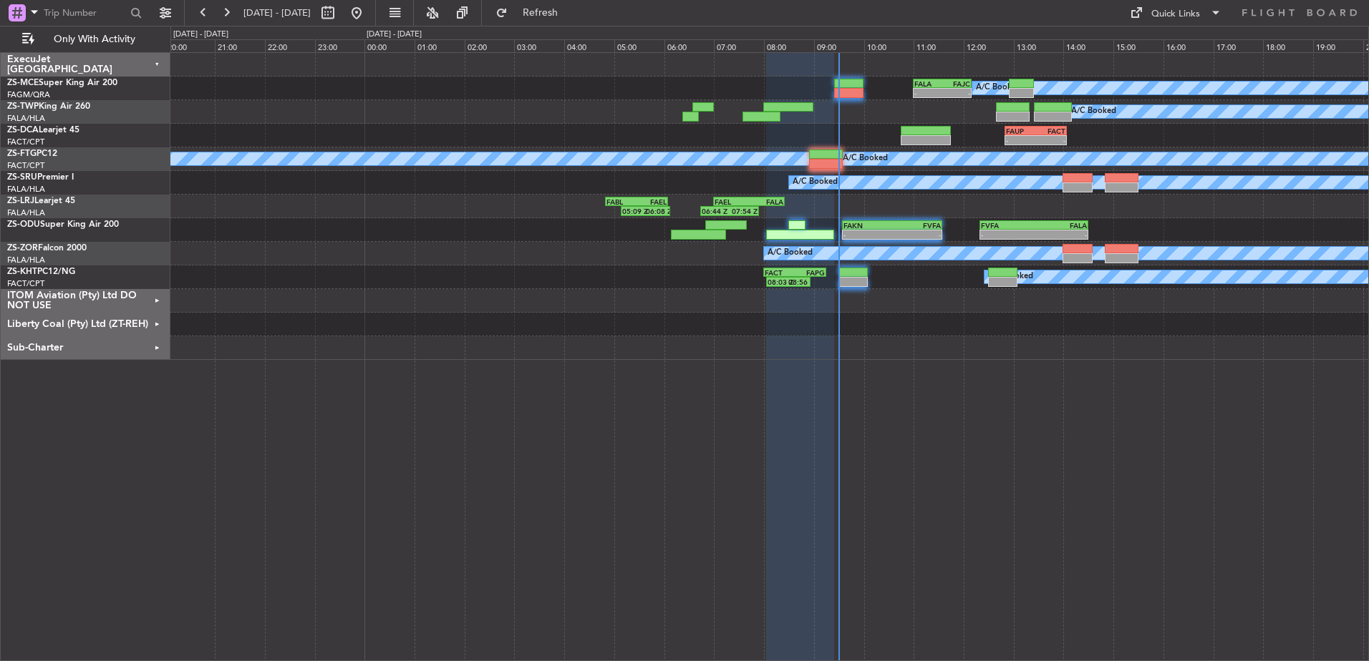
type input "0"
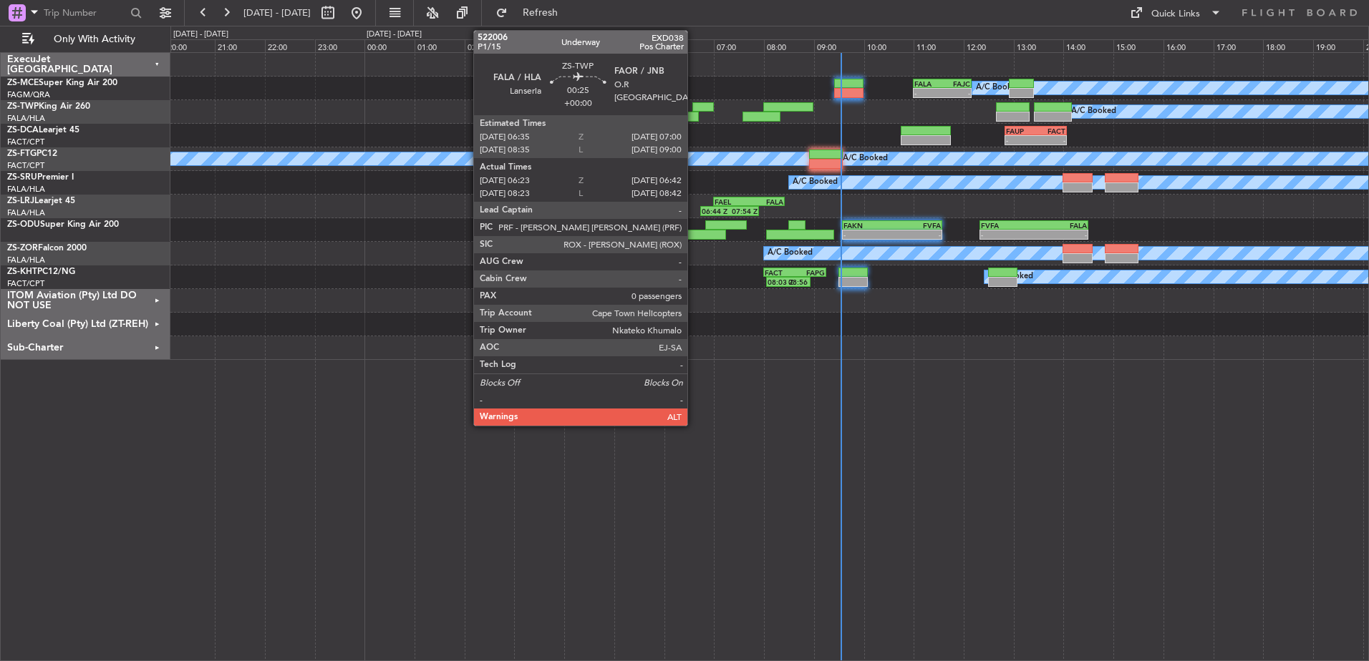
click at [694, 116] on div at bounding box center [690, 117] width 16 height 10
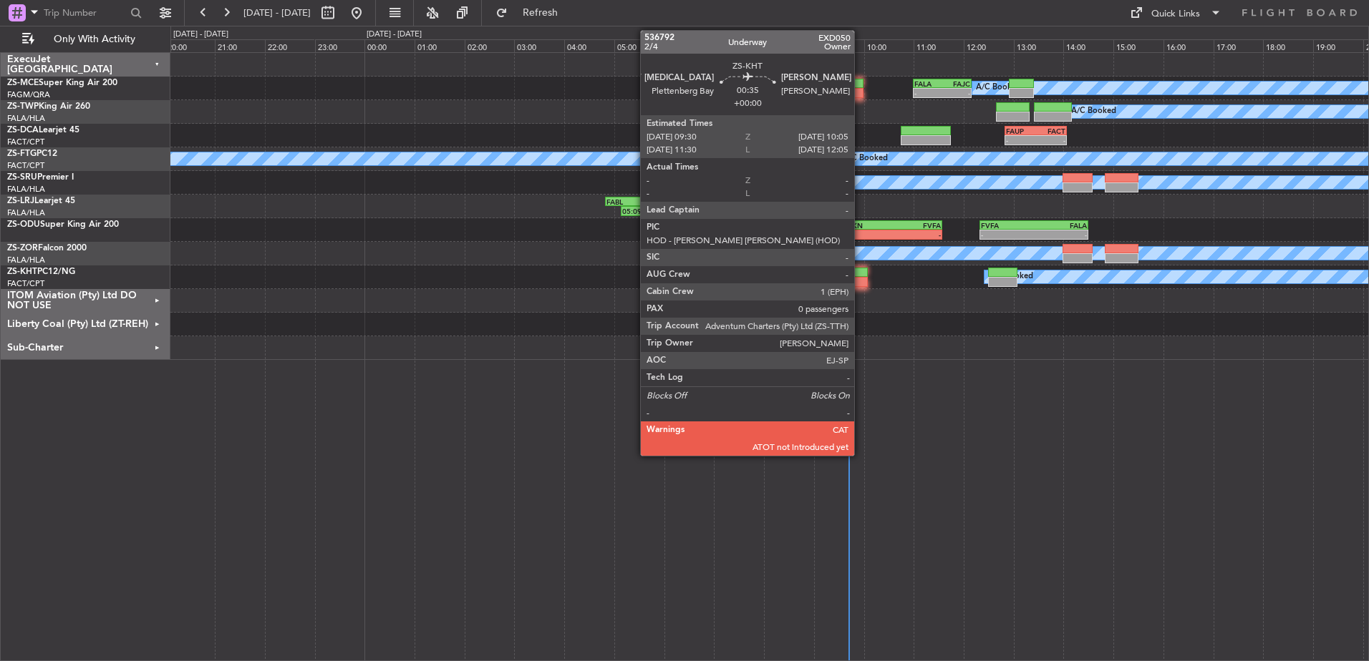
click at [860, 281] on div at bounding box center [852, 282] width 29 height 10
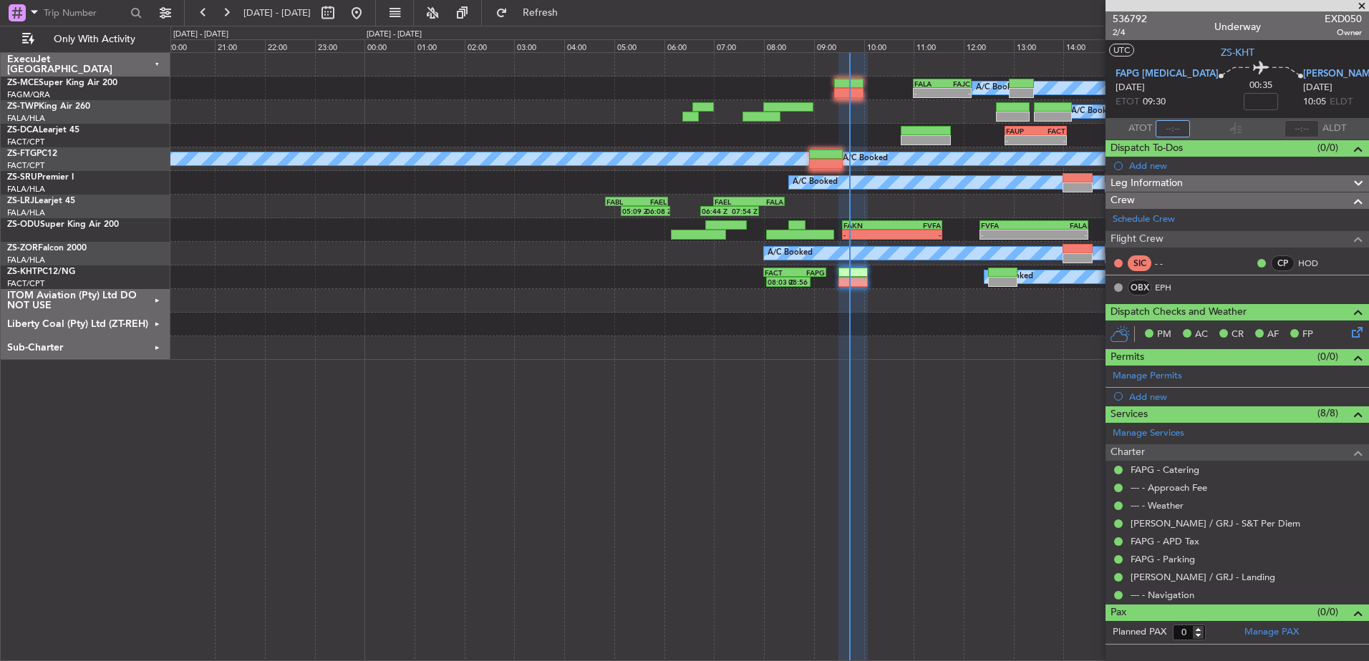
click at [1183, 123] on input "text" at bounding box center [1172, 128] width 34 height 17
type input "09:41"
click at [1364, 3] on span at bounding box center [1361, 6] width 14 height 13
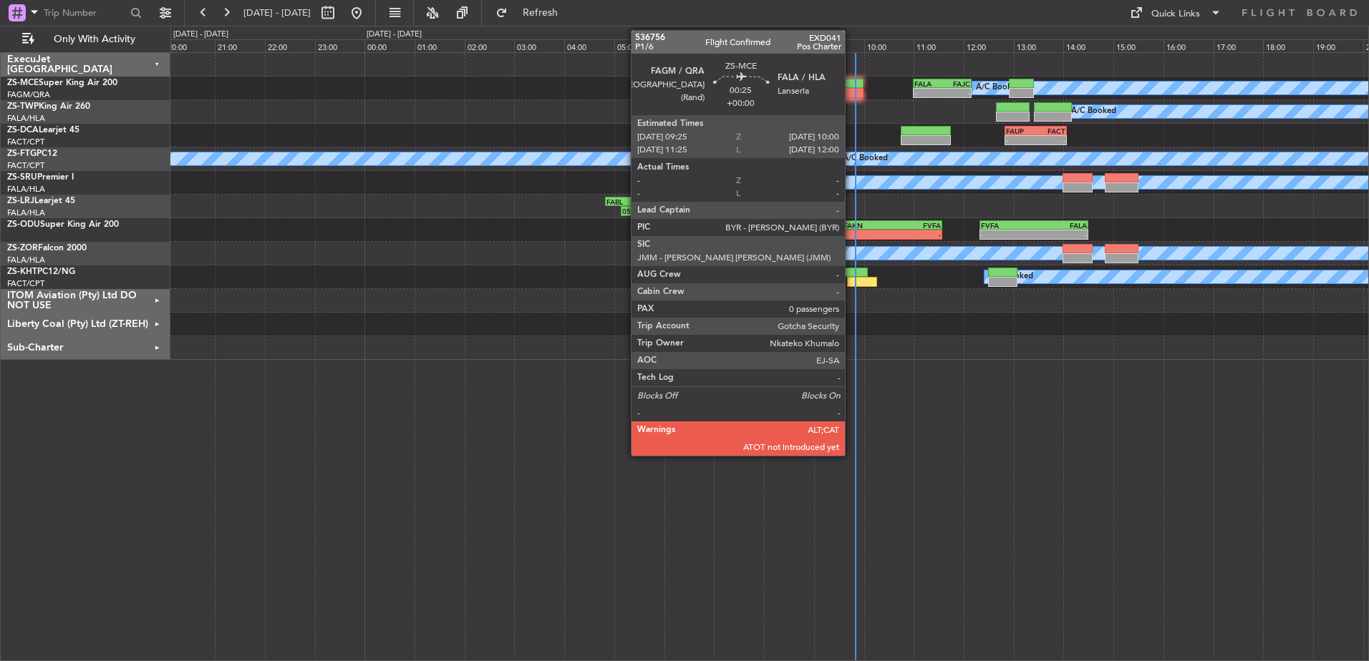
click at [851, 84] on div at bounding box center [848, 84] width 29 height 10
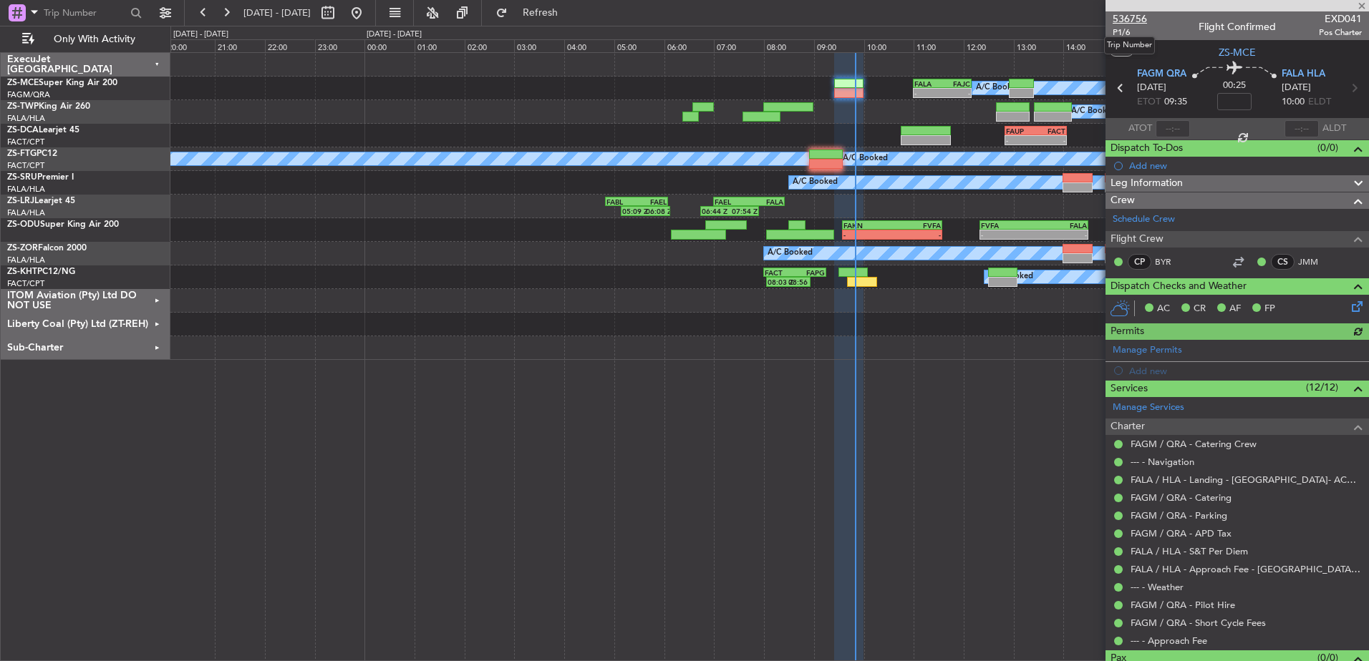
click at [1135, 16] on span "536756" at bounding box center [1129, 18] width 34 height 15
